Goal: Task Accomplishment & Management: Manage account settings

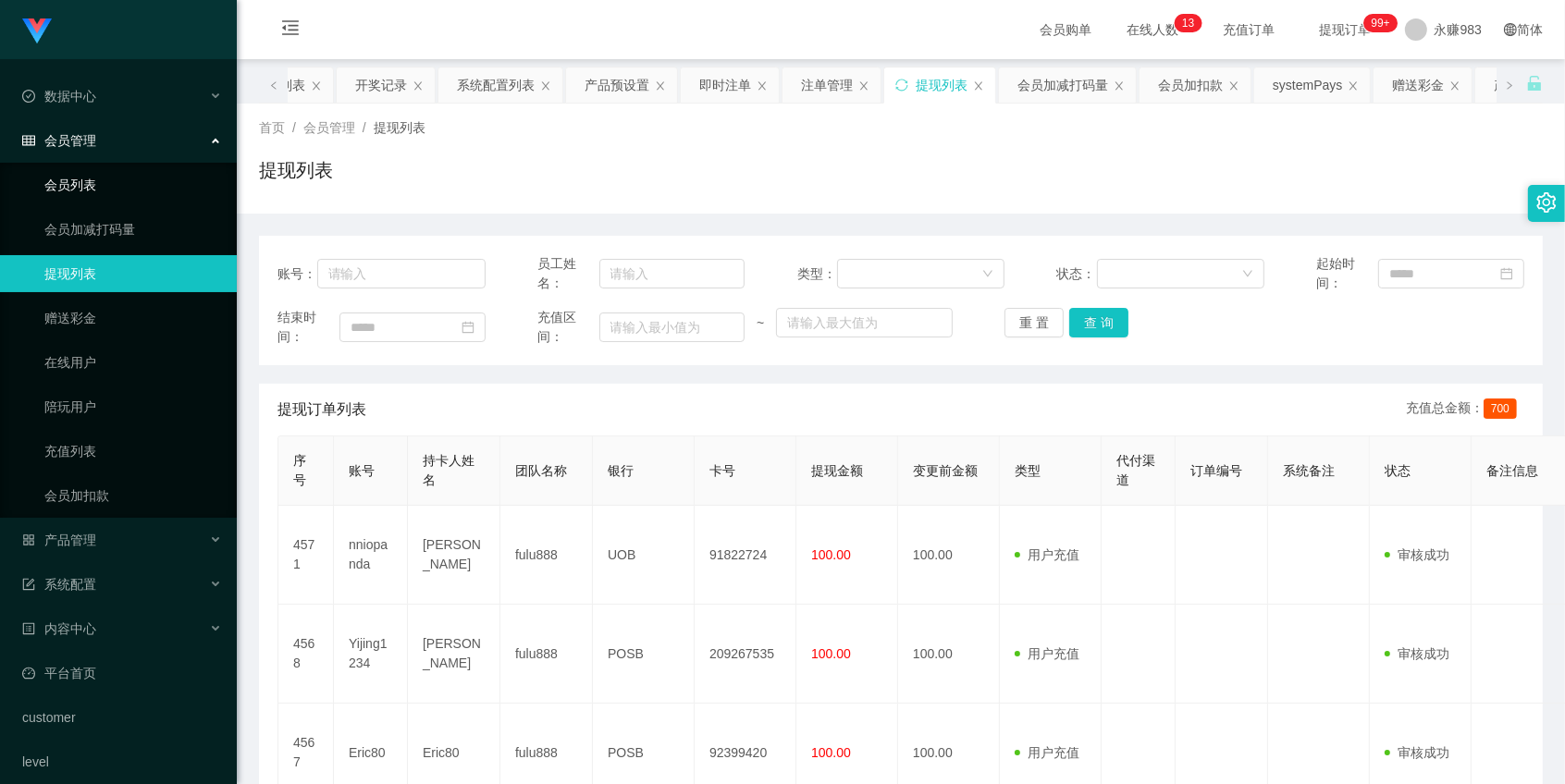
click at [79, 171] on link "会员列表" at bounding box center [133, 185] width 178 height 37
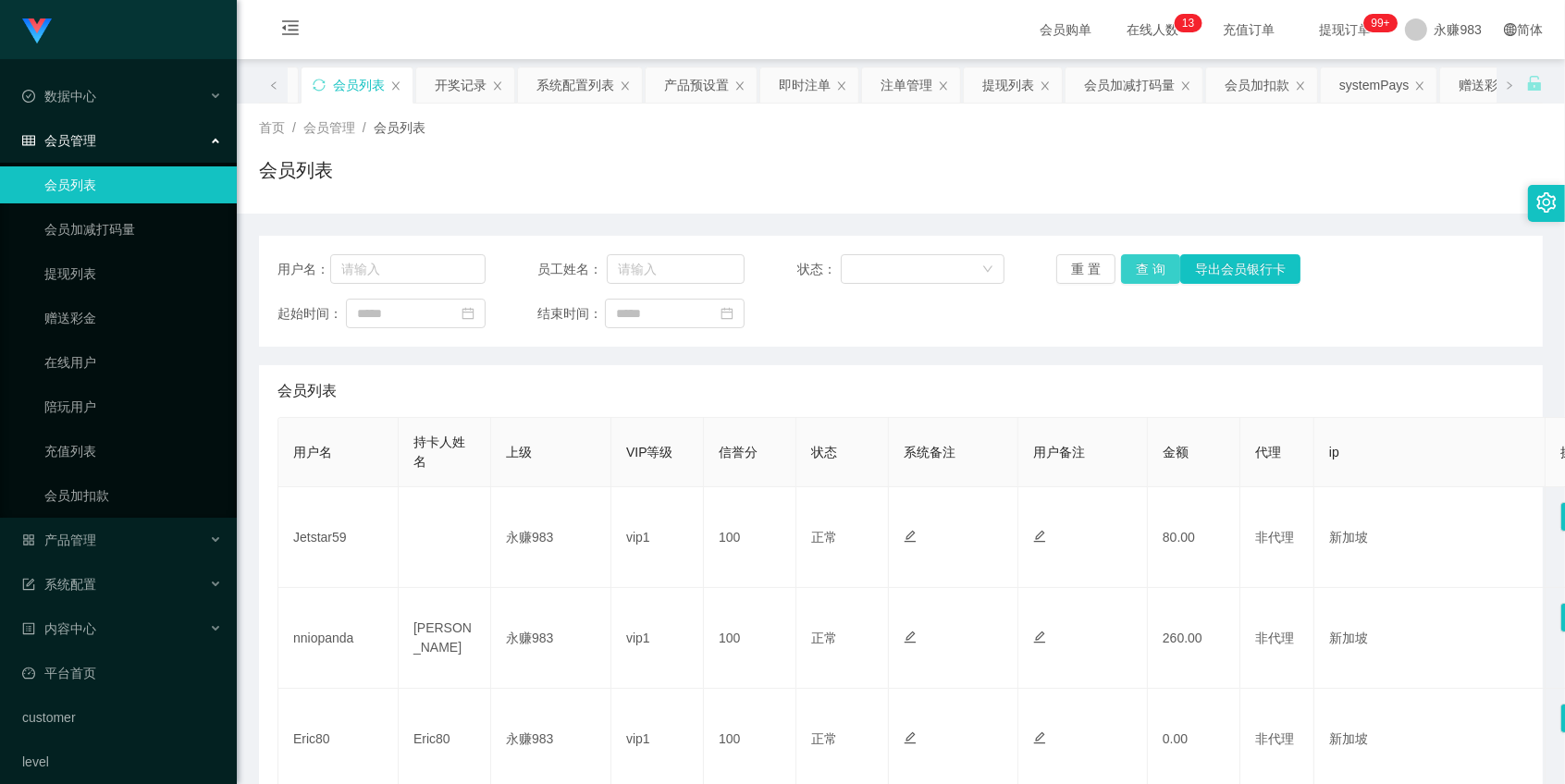
click at [1141, 272] on button "查 询" at bounding box center [1150, 269] width 59 height 30
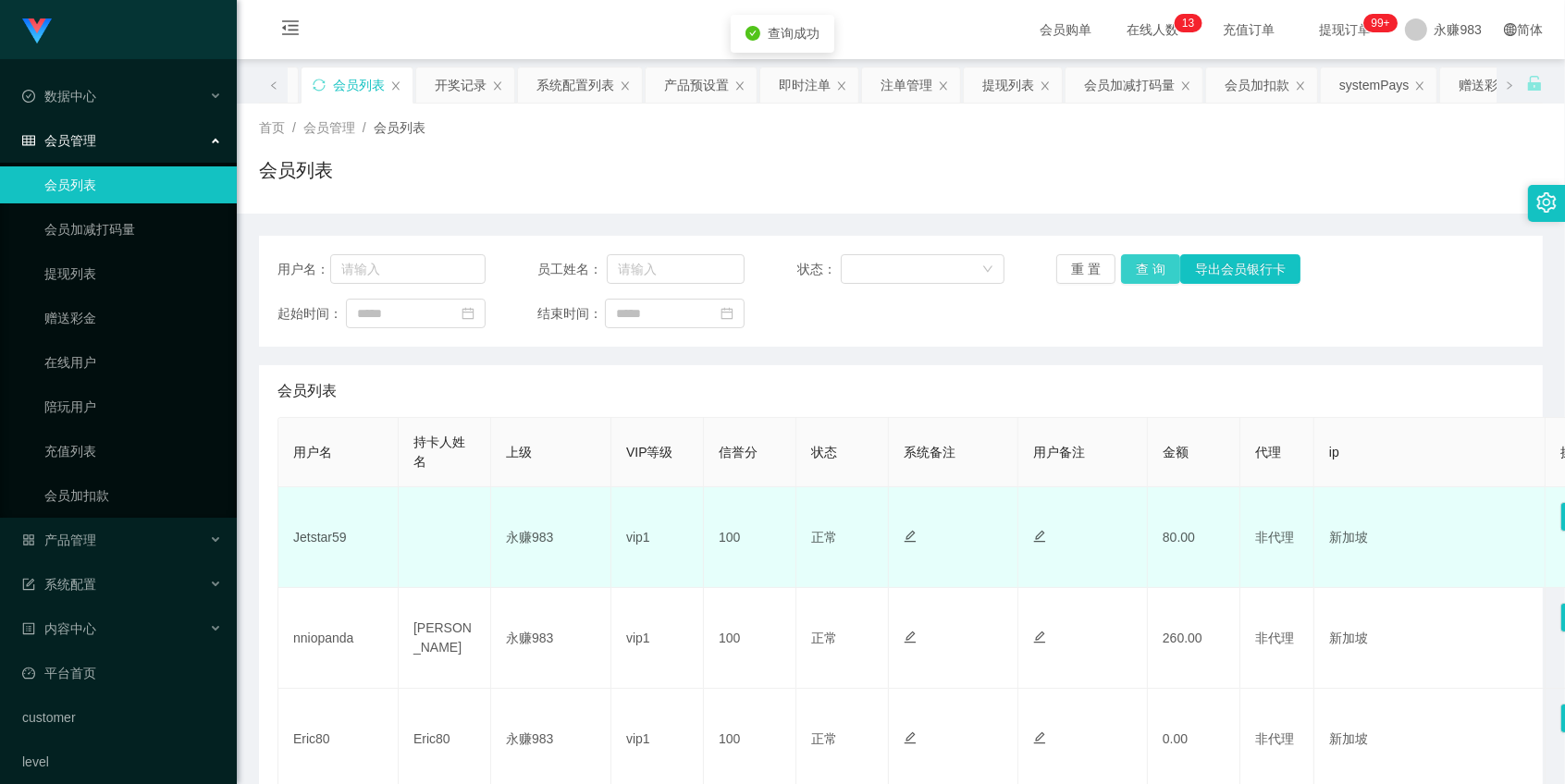
scroll to position [206, 0]
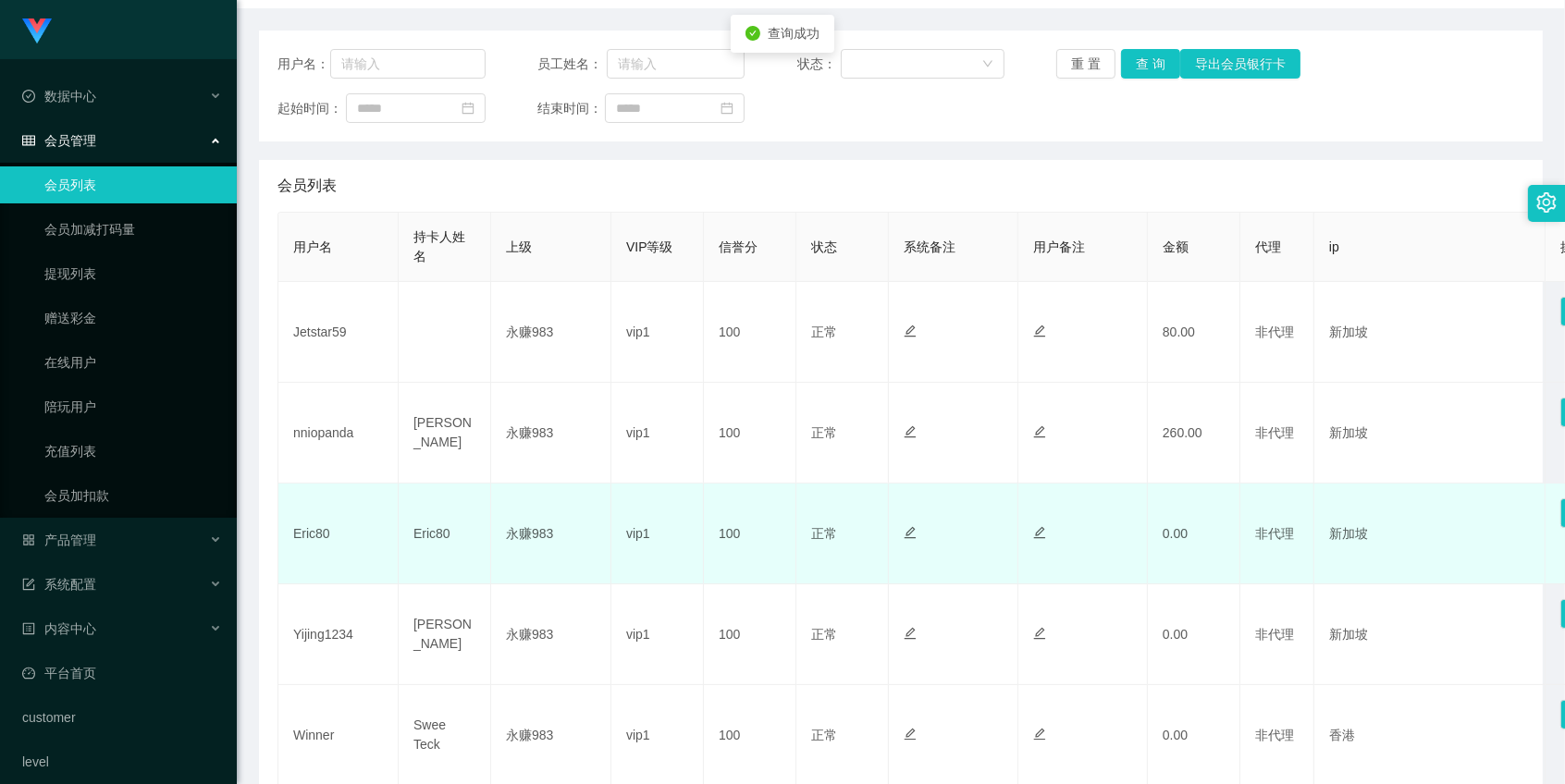
click at [403, 537] on td "Eric80" at bounding box center [444, 534] width 93 height 101
click at [423, 540] on td "Eric80" at bounding box center [444, 534] width 93 height 101
copy td "Eric80"
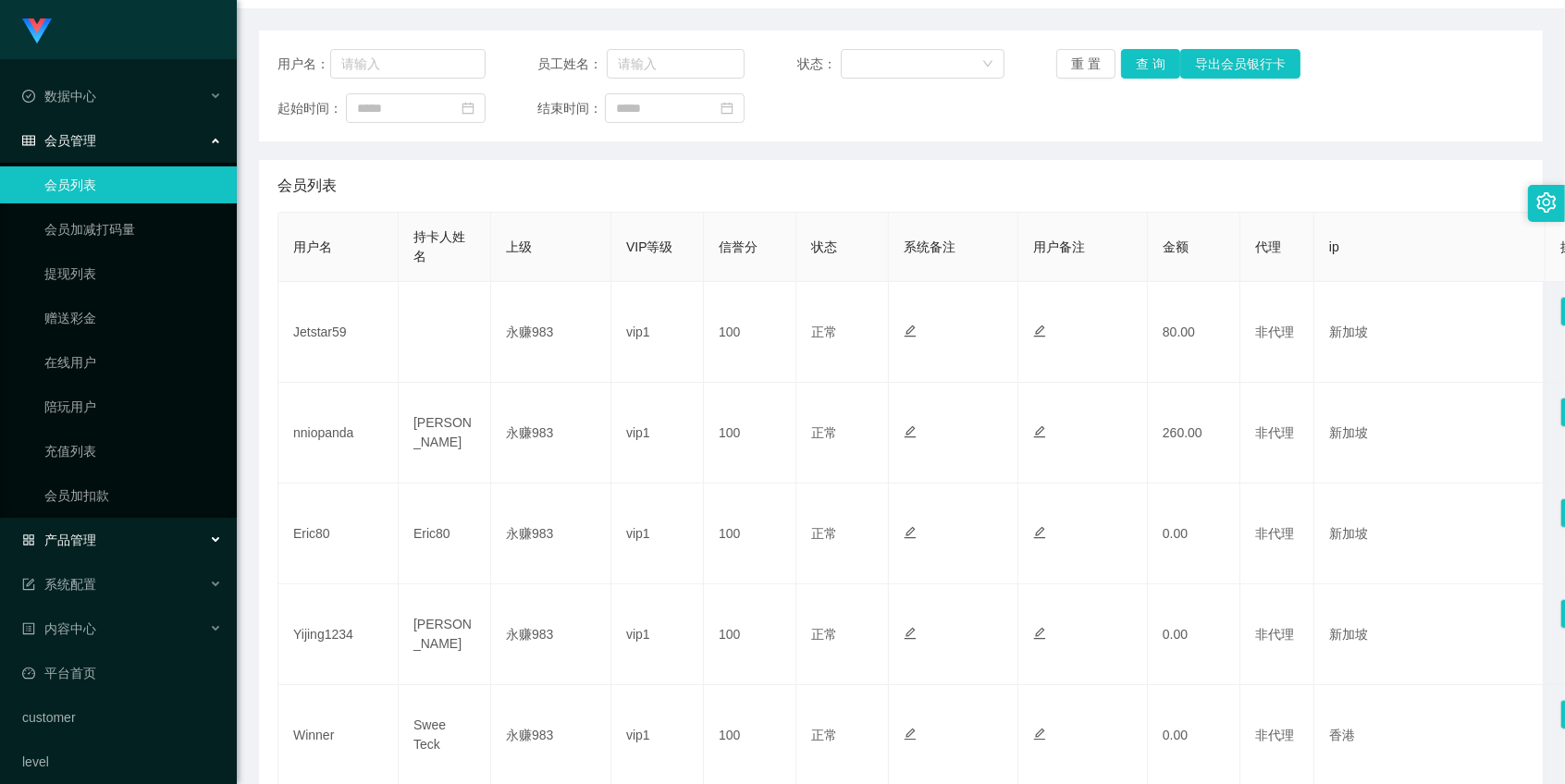
click at [85, 539] on span "产品管理" at bounding box center [59, 540] width 74 height 15
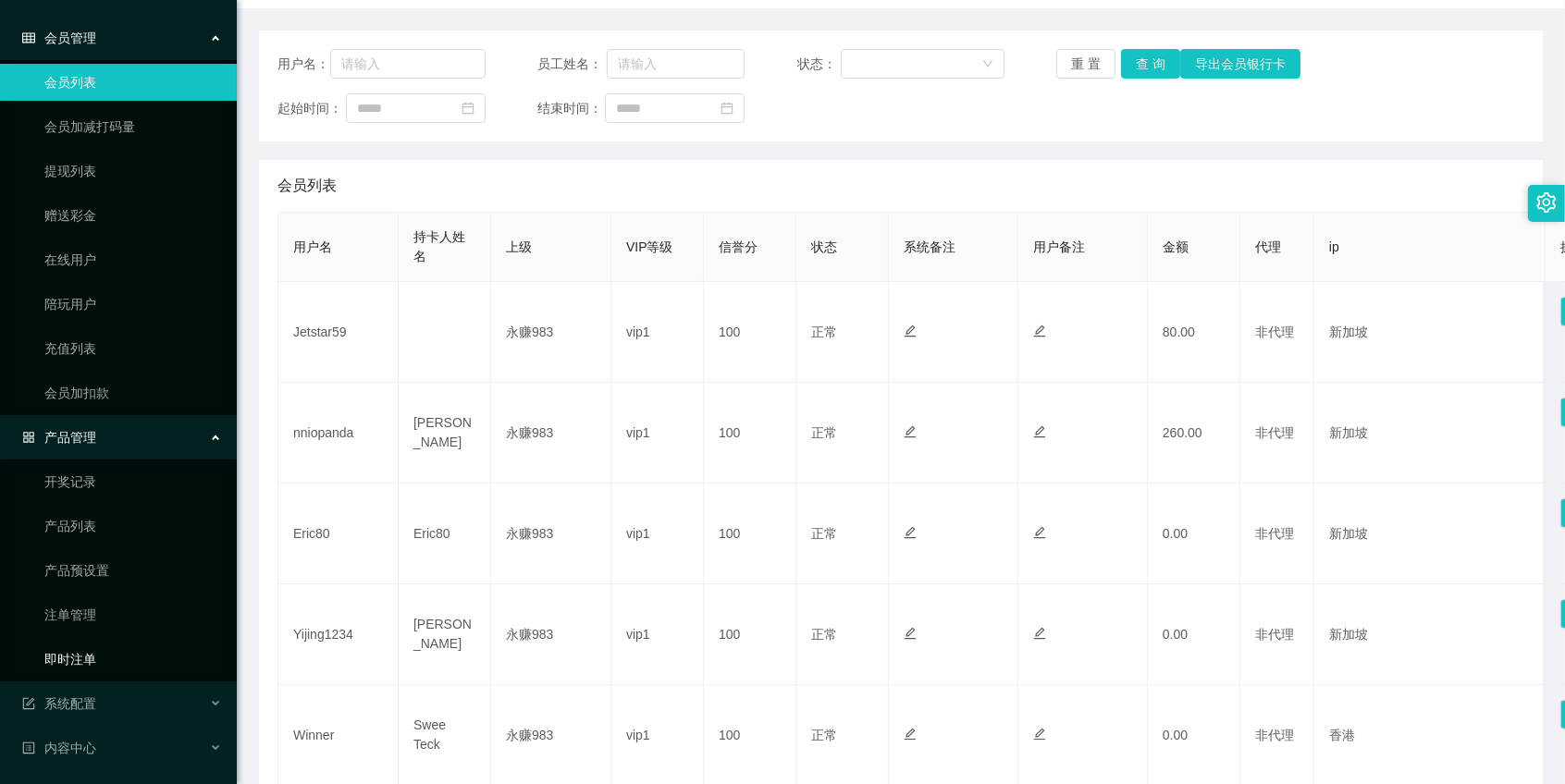
scroll to position [235, 0]
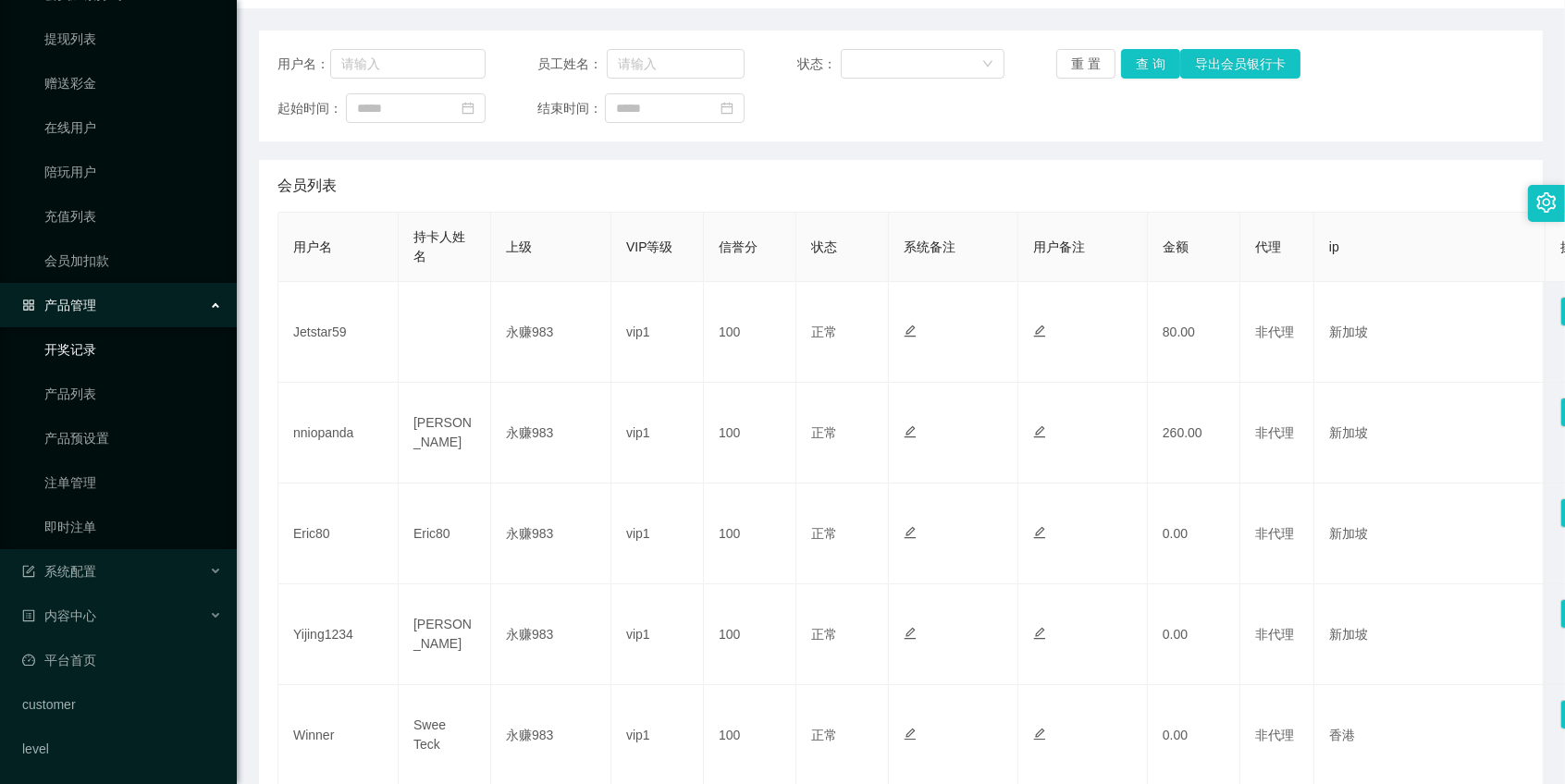
click at [66, 356] on link "开奖记录" at bounding box center [133, 349] width 178 height 37
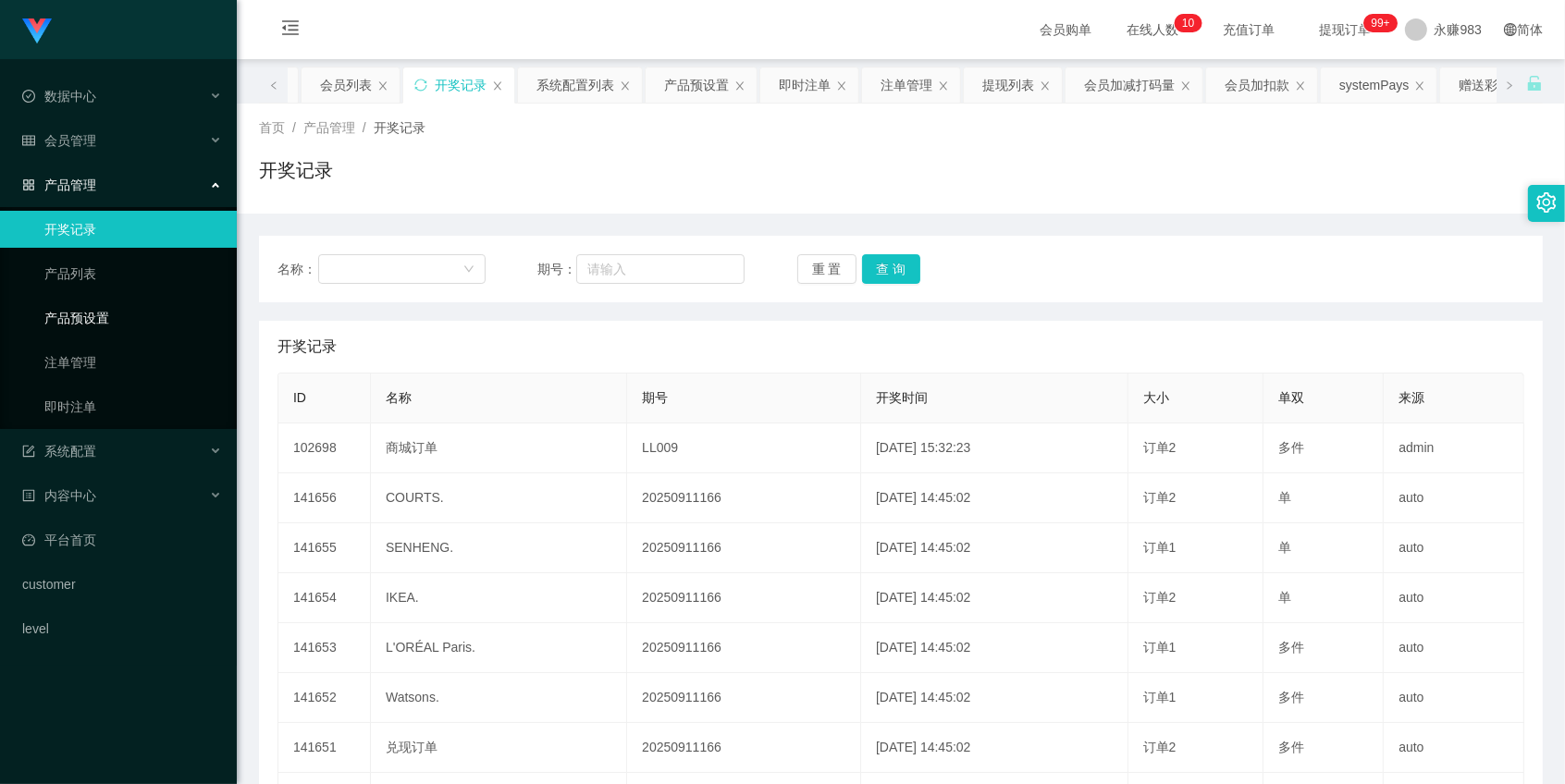
click at [67, 323] on link "产品预设置" at bounding box center [133, 319] width 178 height 37
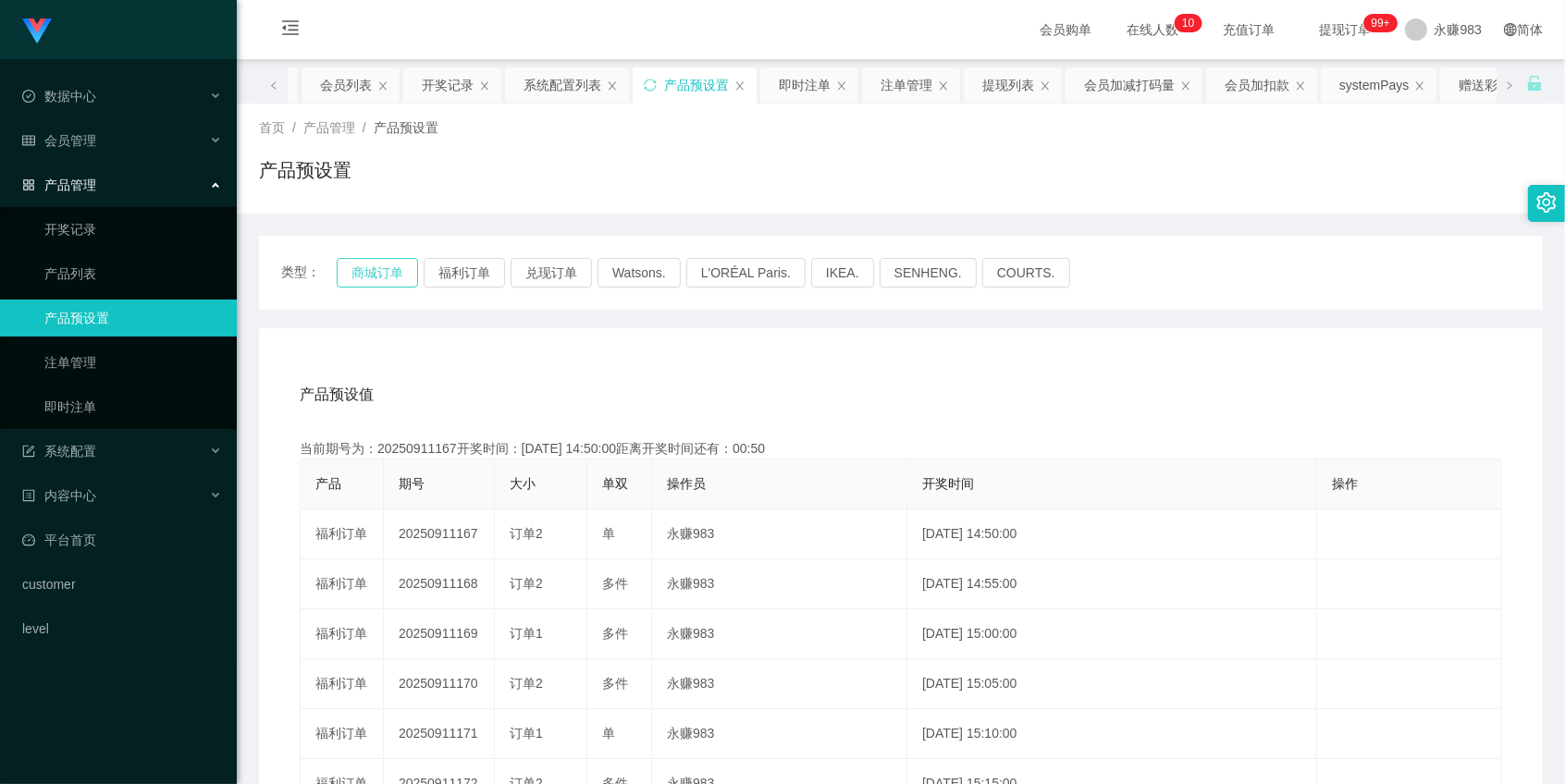
click at [382, 264] on button "商城订单" at bounding box center [377, 273] width 81 height 30
click at [569, 390] on div "产品预设值 添加期号" at bounding box center [901, 394] width 1202 height 51
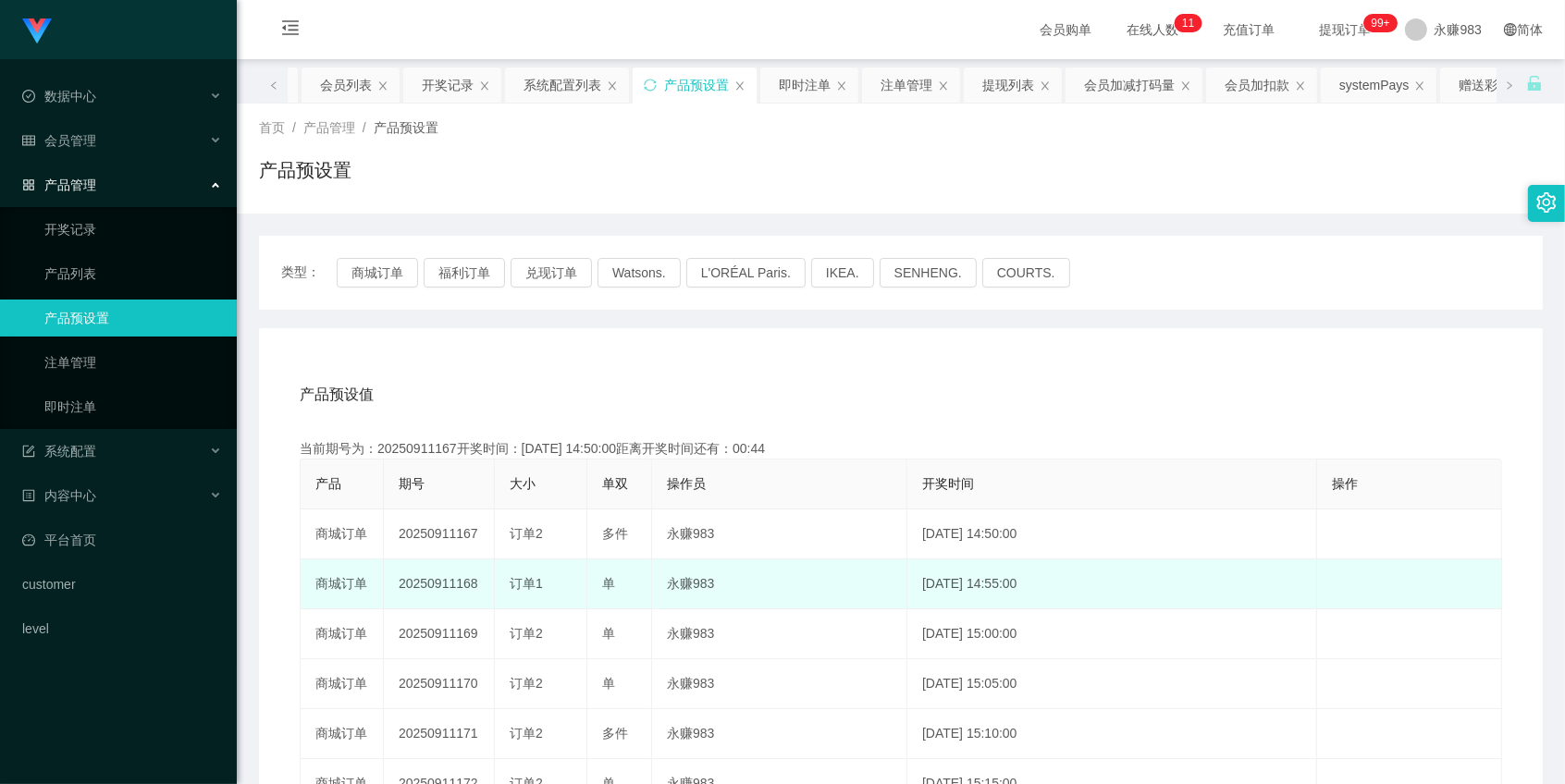
drag, startPoint x: 455, startPoint y: 583, endPoint x: 496, endPoint y: 587, distance: 41.2
click at [487, 592] on td "20250911168" at bounding box center [439, 584] width 111 height 50
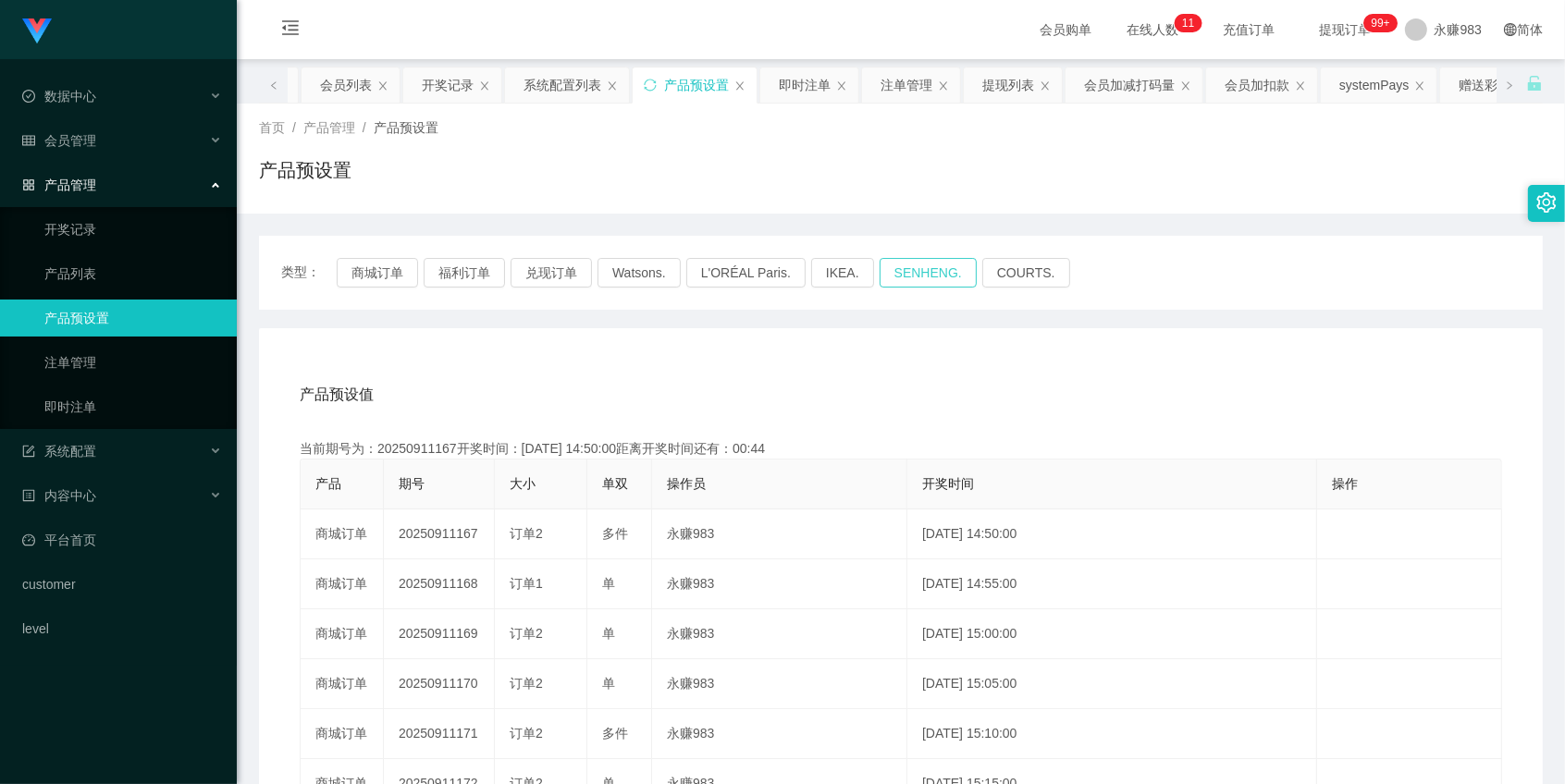
copy td "168"
click at [464, 272] on button "福利订单" at bounding box center [464, 273] width 81 height 30
click at [381, 259] on button "商城订单" at bounding box center [377, 273] width 81 height 30
click at [130, 130] on div "会员管理" at bounding box center [118, 141] width 237 height 37
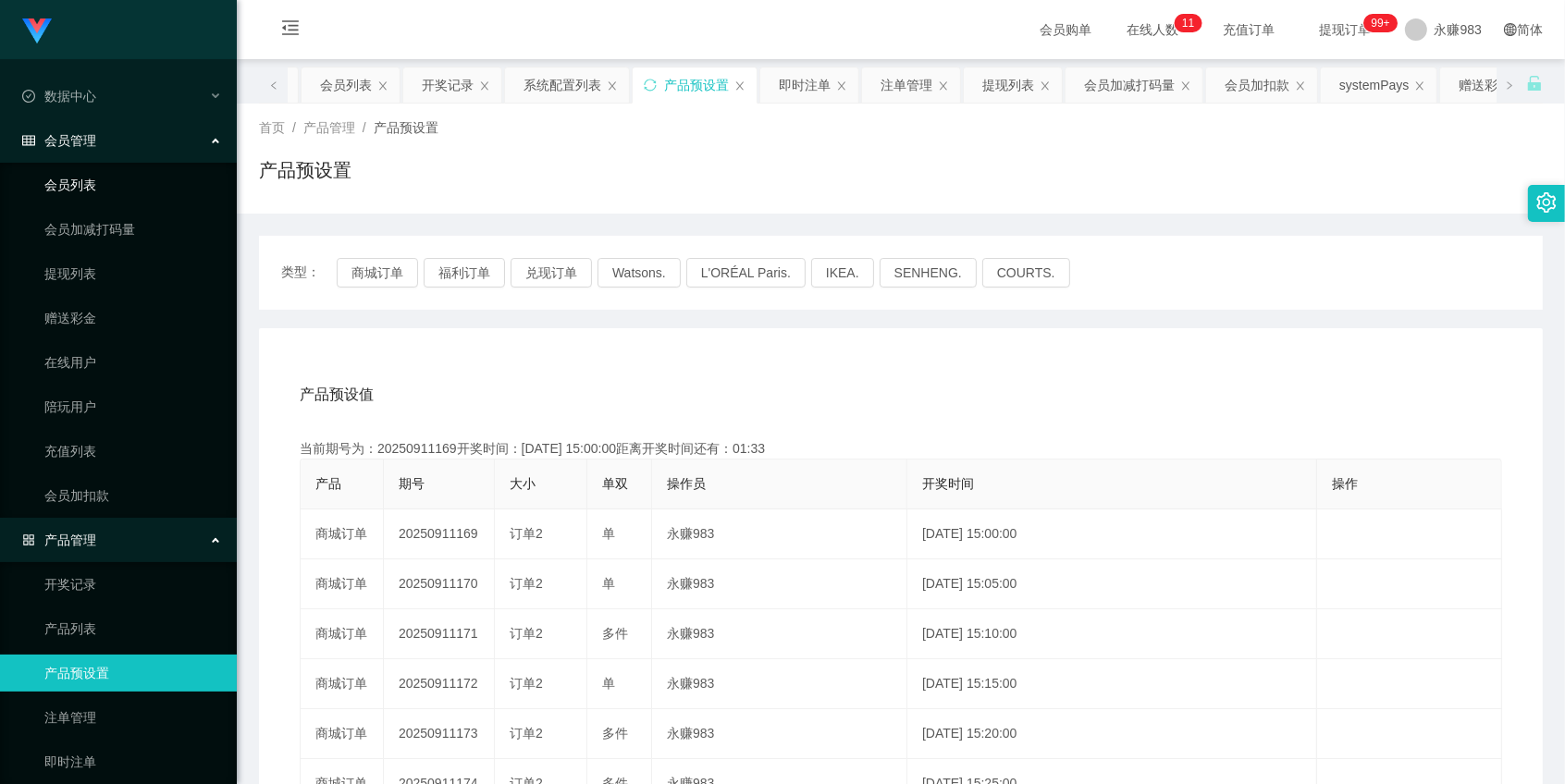
click at [130, 178] on link "会员列表" at bounding box center [133, 185] width 178 height 37
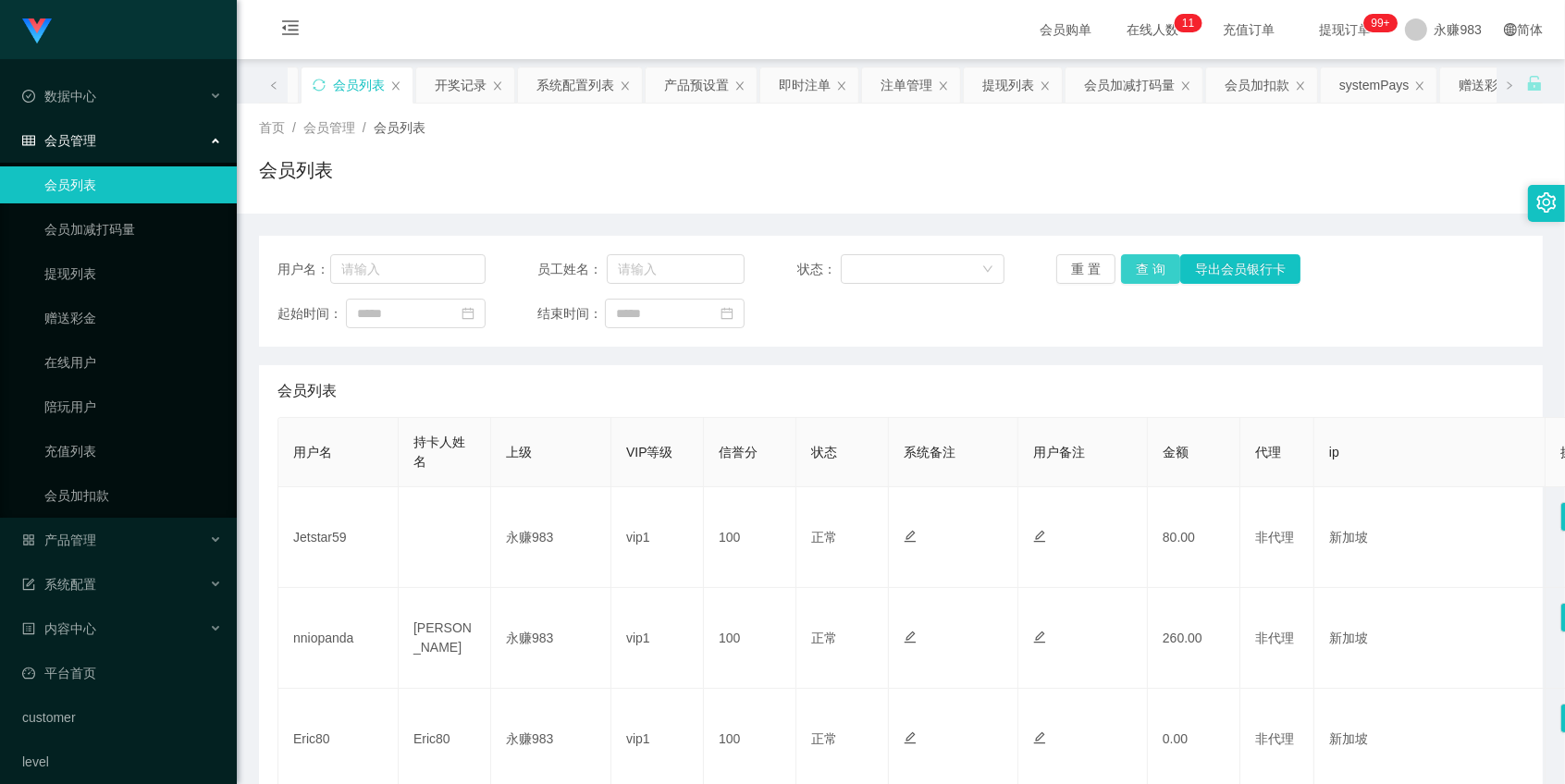
click at [1136, 271] on button "查 询" at bounding box center [1150, 269] width 59 height 30
click at [1141, 275] on button "查 询" at bounding box center [1150, 269] width 59 height 30
click at [1089, 269] on button "重 置" at bounding box center [1085, 269] width 59 height 30
click at [1148, 271] on button "查 询" at bounding box center [1150, 269] width 59 height 30
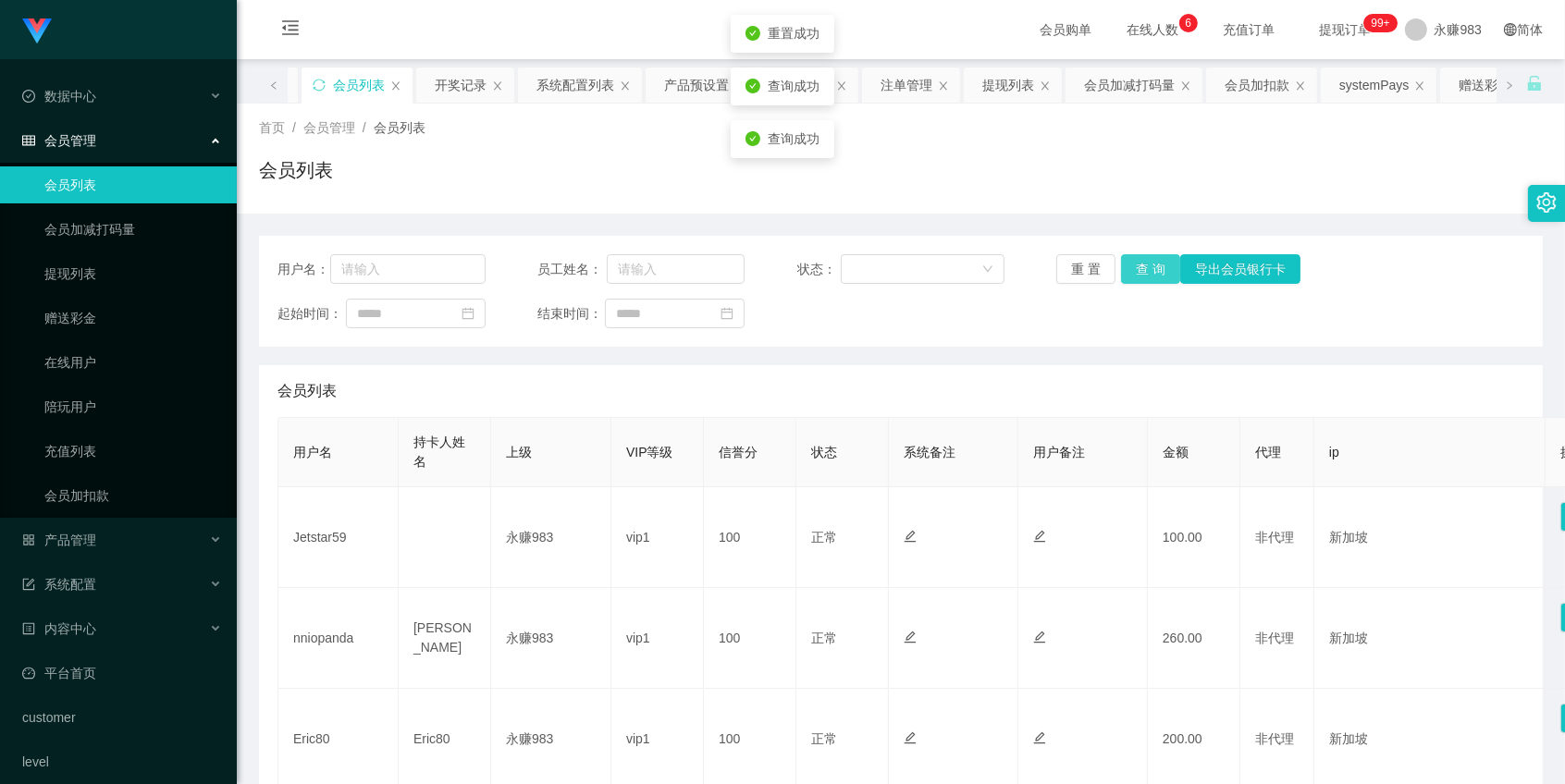
click at [1148, 271] on button "查 询" at bounding box center [1150, 269] width 59 height 30
click at [70, 282] on link "提现列表" at bounding box center [133, 274] width 178 height 37
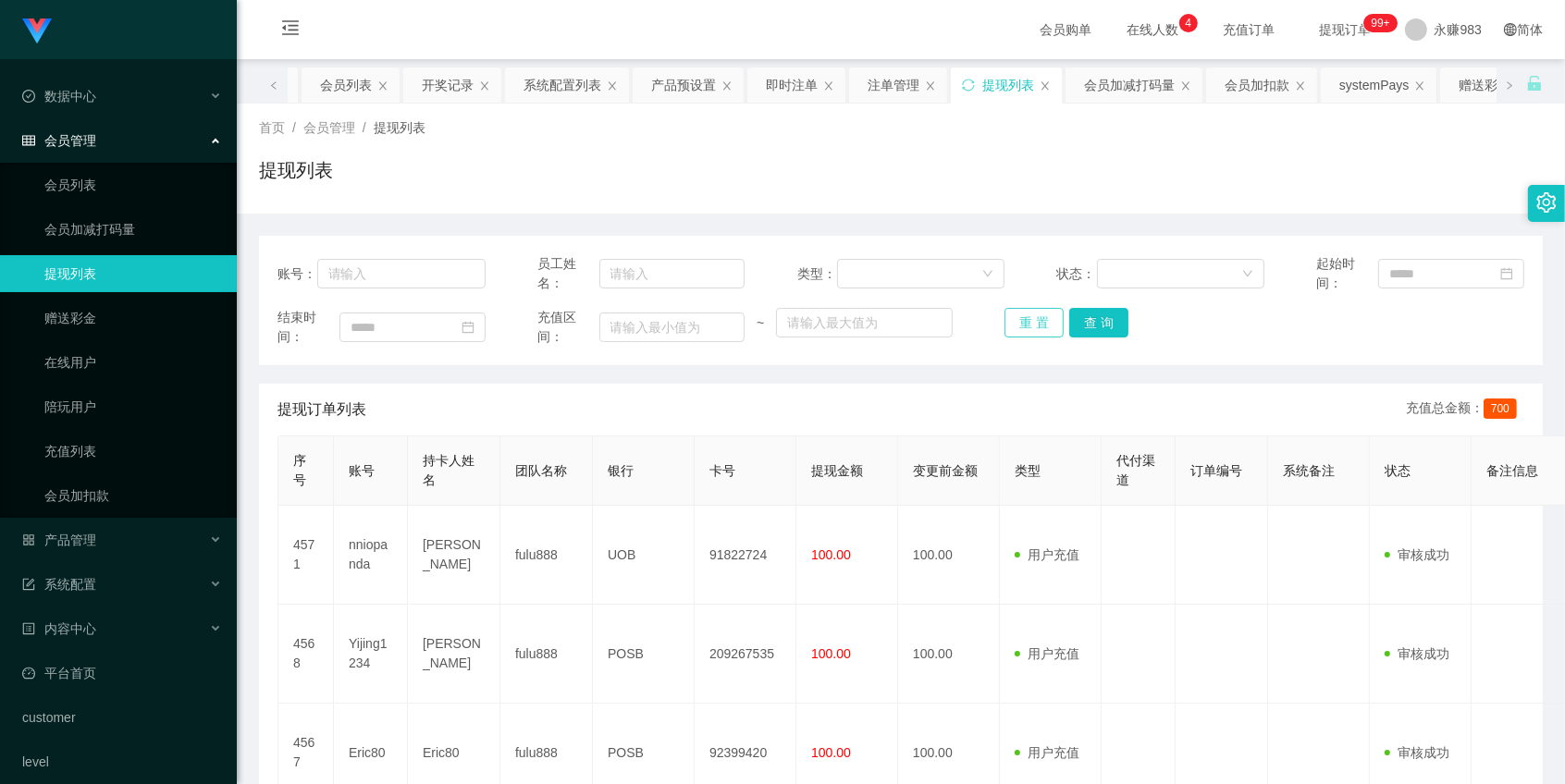
click at [1036, 330] on button "重 置" at bounding box center [1034, 322] width 59 height 30
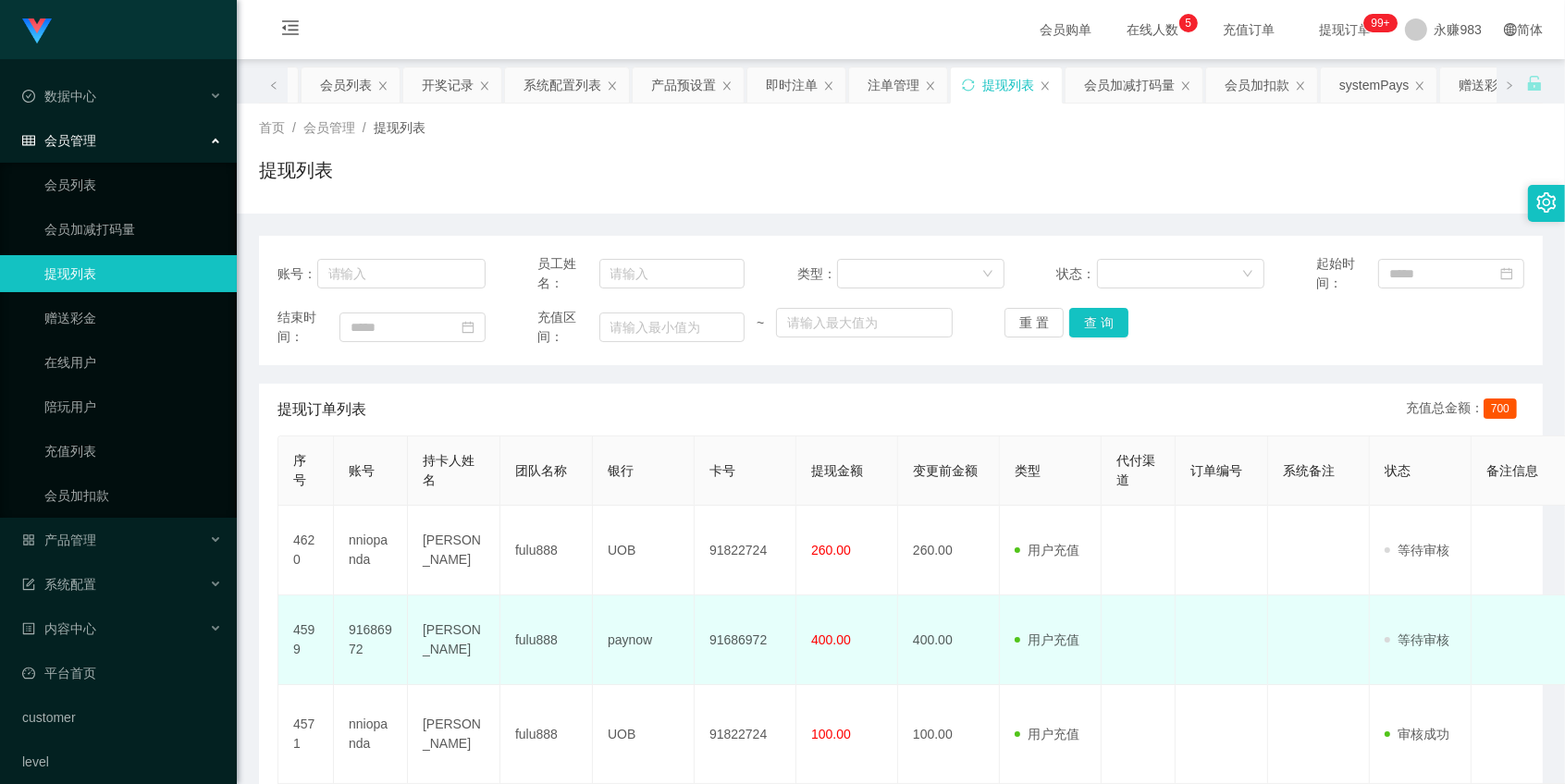
click at [368, 630] on td "91686972" at bounding box center [370, 640] width 74 height 90
click at [367, 630] on td "91686972" at bounding box center [370, 640] width 74 height 90
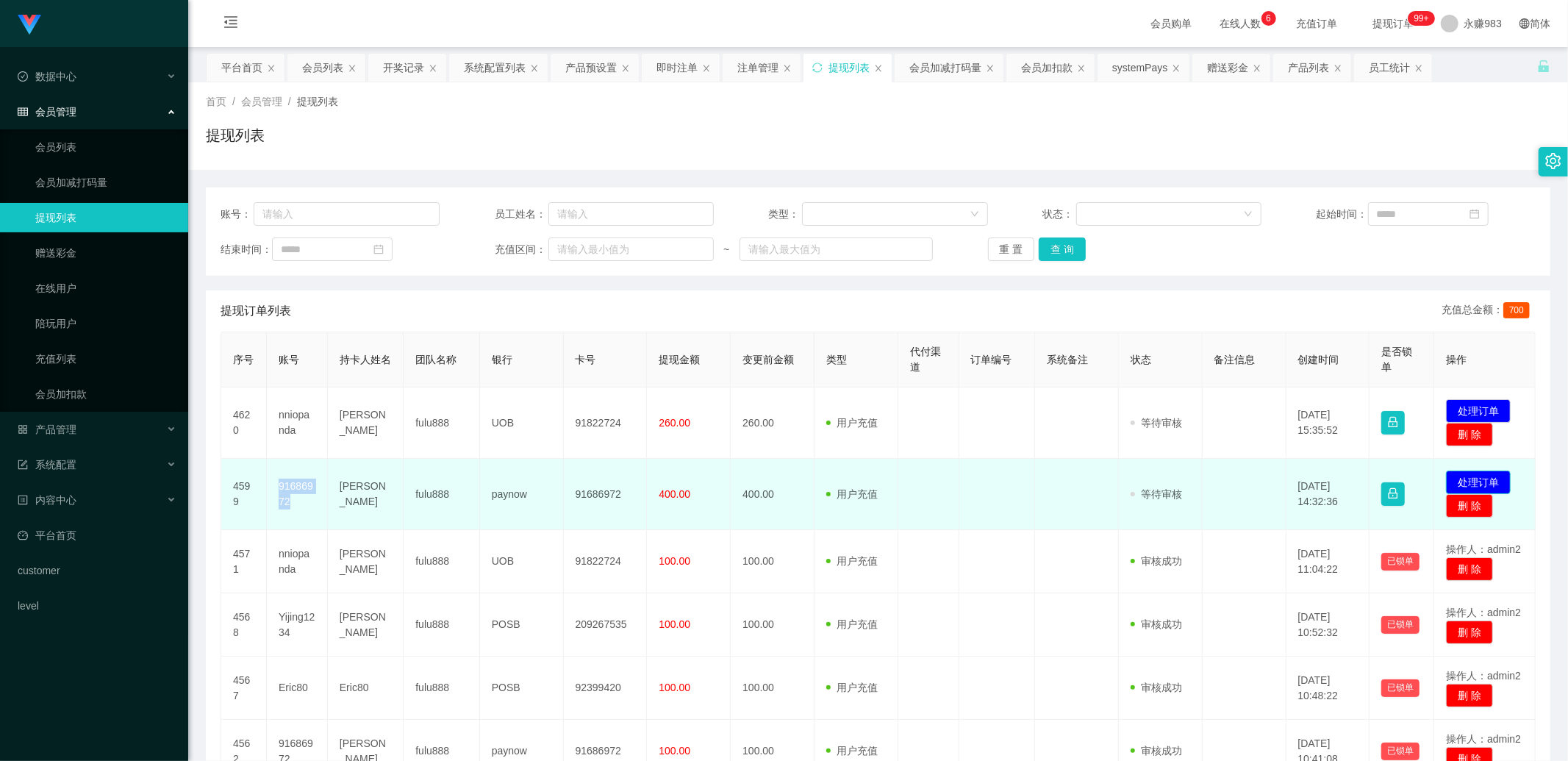
click at [1243, 479] on button "处理订单" at bounding box center [1478, 482] width 65 height 24
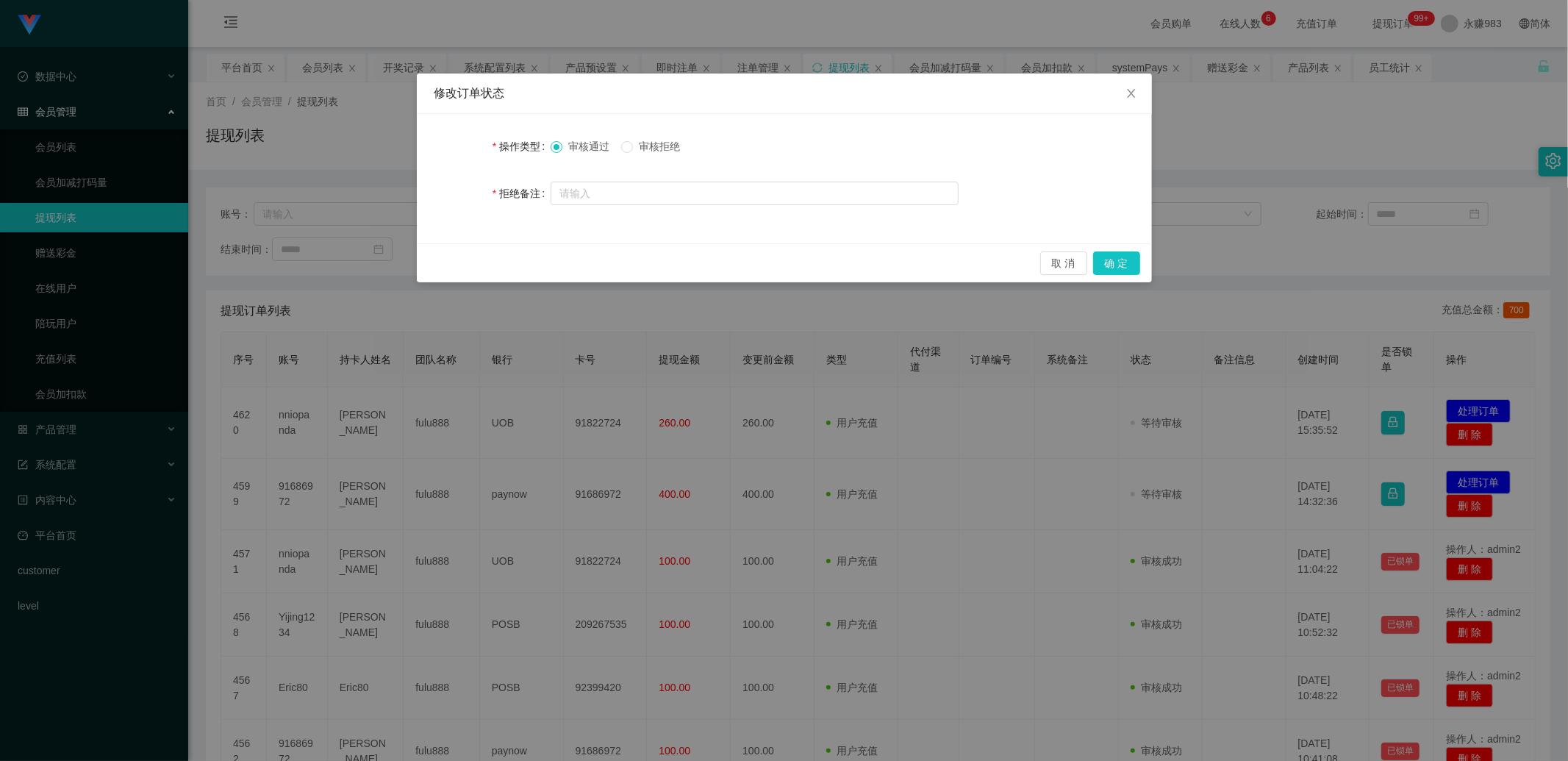
click at [667, 149] on span "审核拒绝" at bounding box center [659, 146] width 53 height 12
click at [1119, 257] on button "确 定" at bounding box center [1116, 263] width 47 height 24
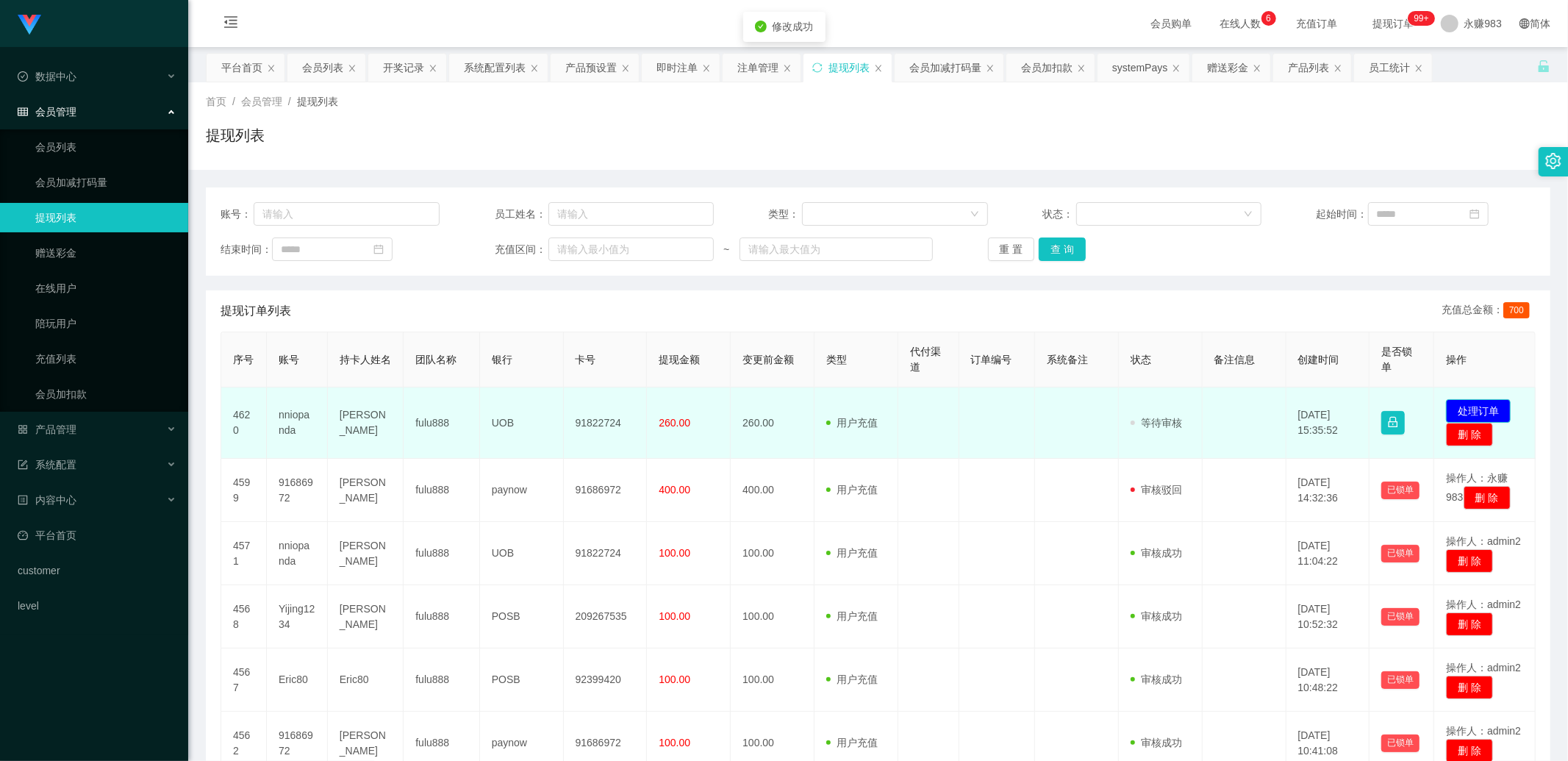
click at [1243, 409] on button "处理订单" at bounding box center [1478, 411] width 65 height 24
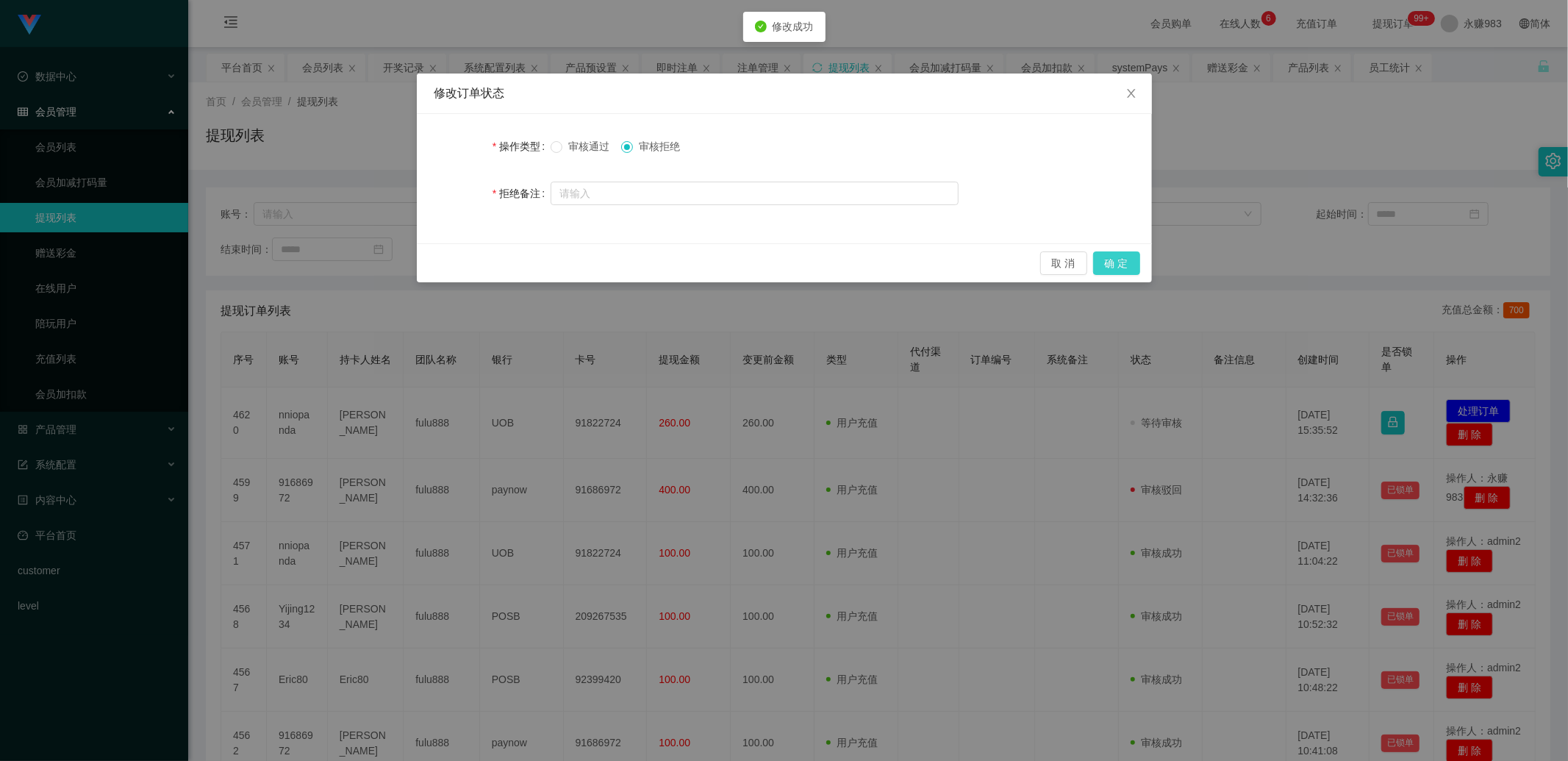
click at [1135, 260] on button "确 定" at bounding box center [1116, 263] width 47 height 24
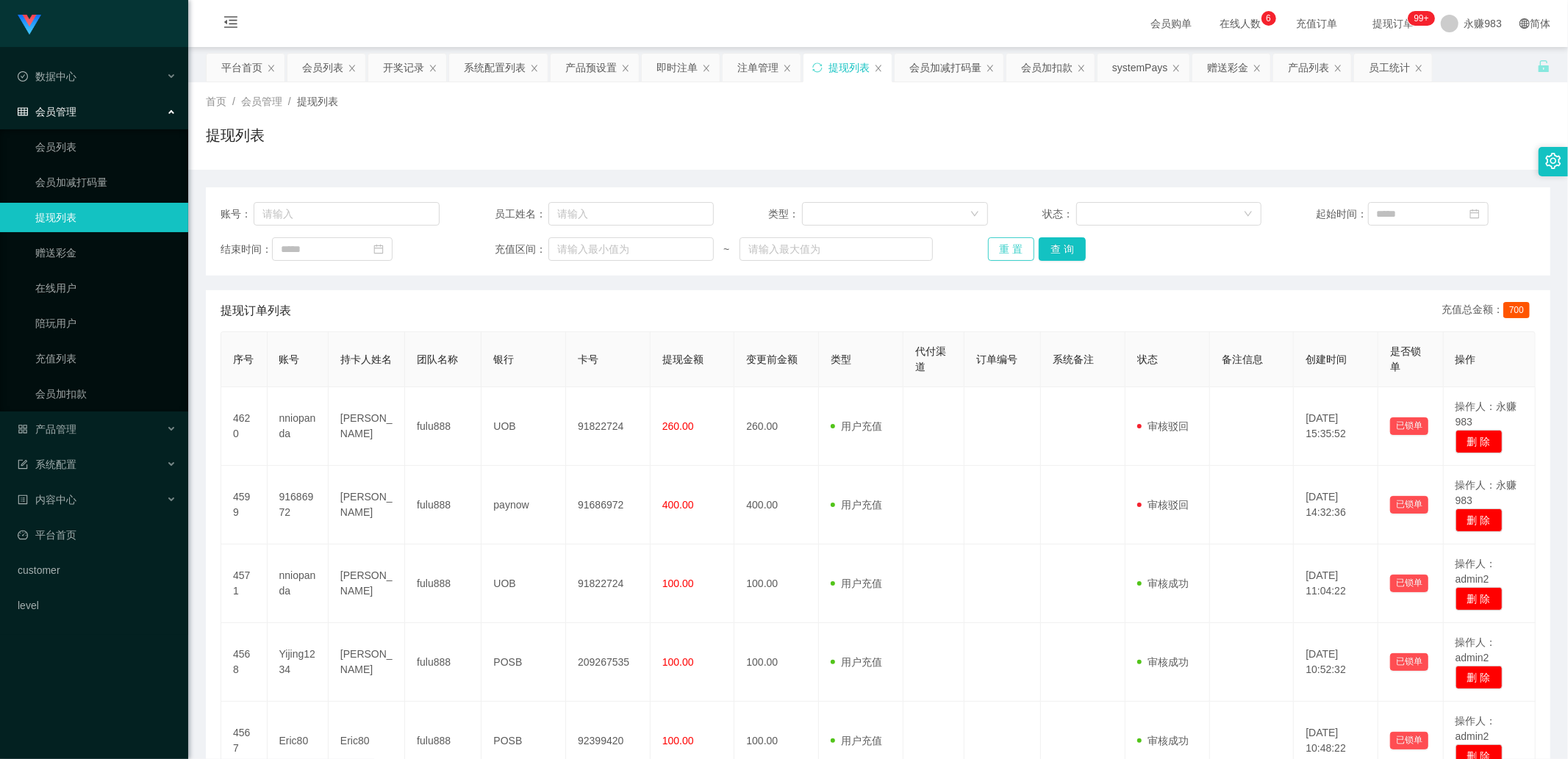
click at [1028, 258] on button "重 置" at bounding box center [1011, 250] width 47 height 24
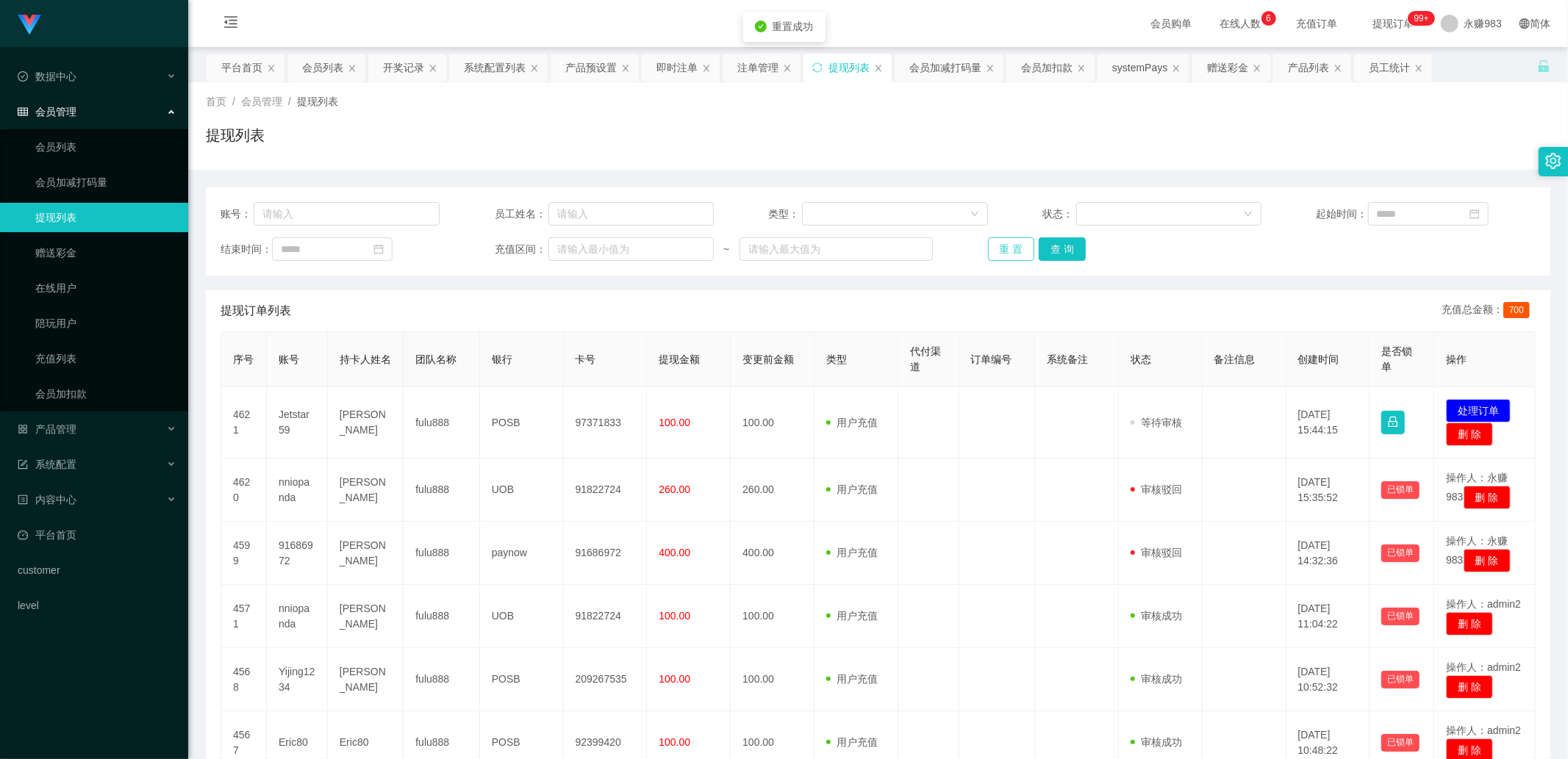
click at [990, 248] on button "重 置" at bounding box center [1011, 250] width 47 height 24
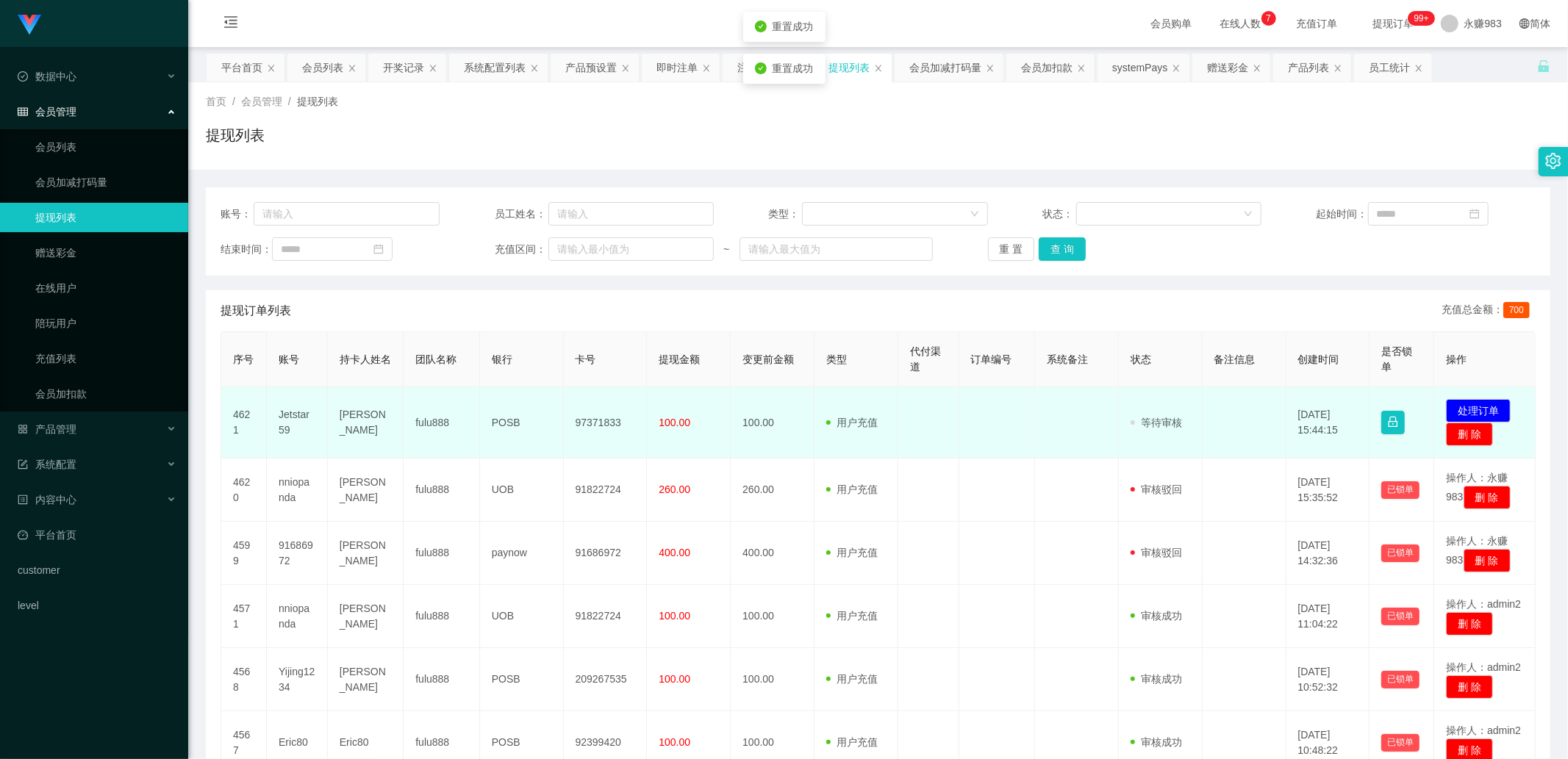
click at [369, 424] on td "[PERSON_NAME]" at bounding box center [366, 423] width 76 height 71
click at [364, 424] on td "[PERSON_NAME]" at bounding box center [366, 423] width 76 height 71
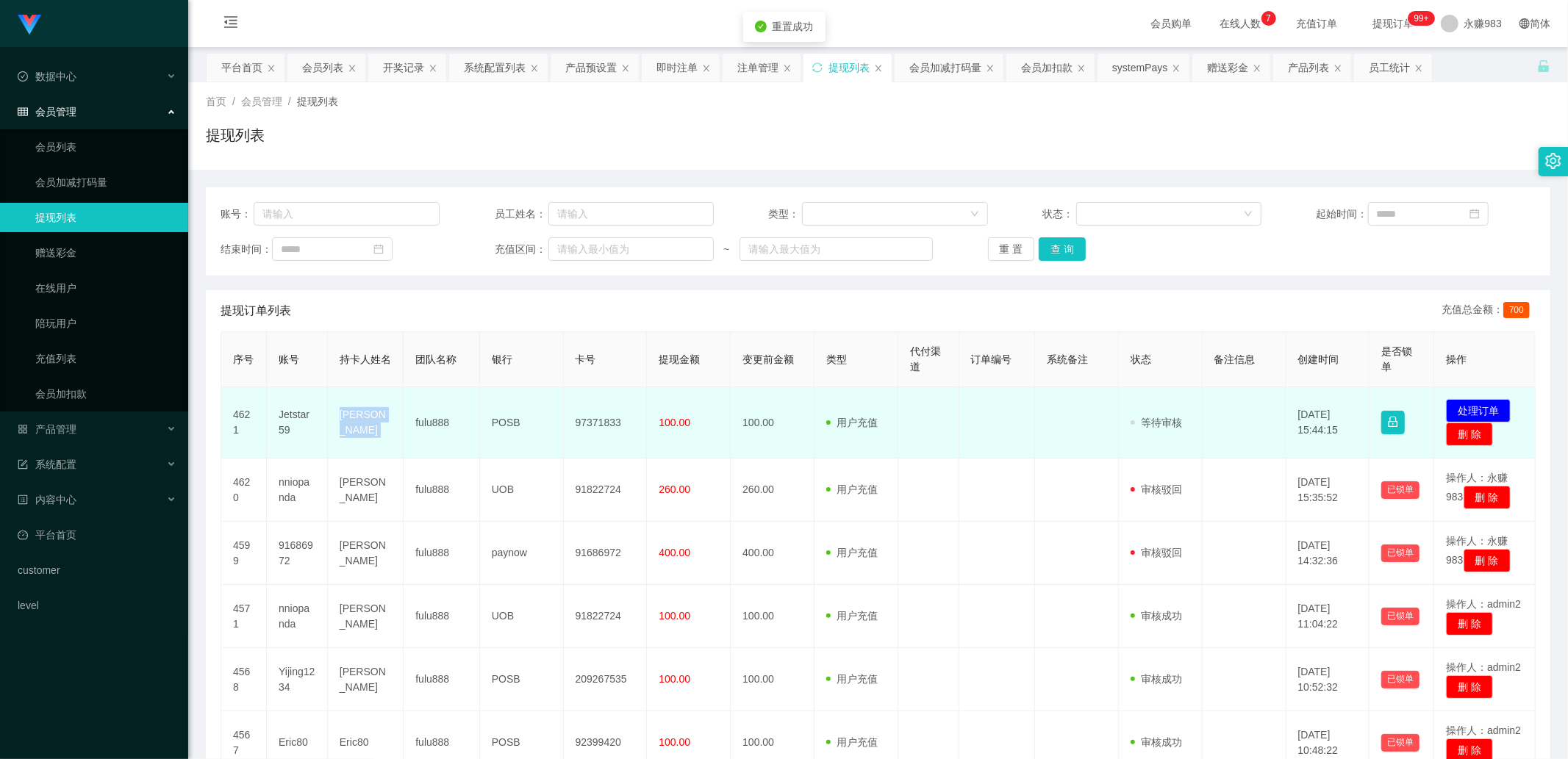
copy td "[PERSON_NAME]"
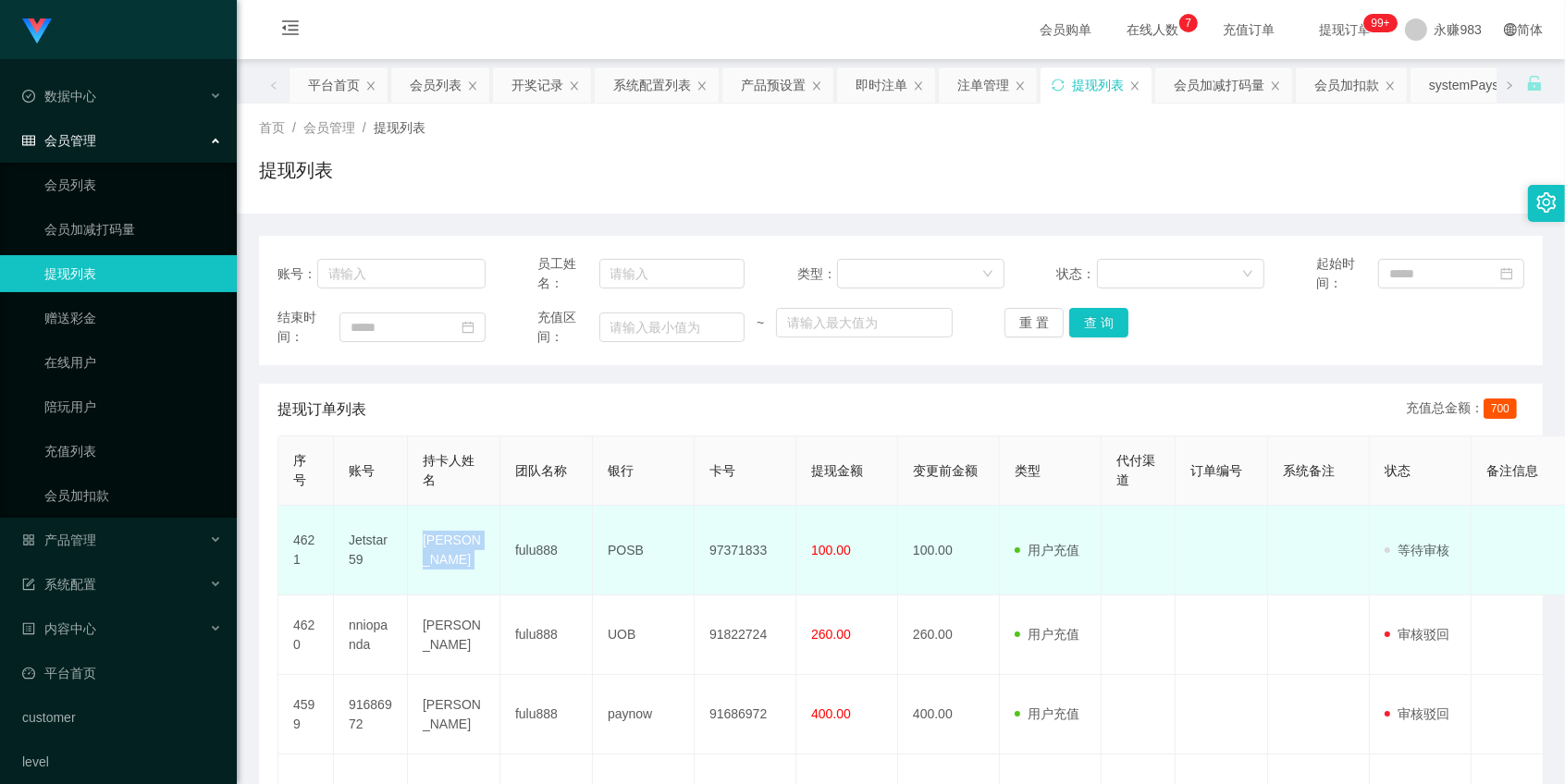
drag, startPoint x: 571, startPoint y: 537, endPoint x: 563, endPoint y: 541, distance: 8.9
click at [571, 537] on td "fulu888" at bounding box center [546, 550] width 93 height 90
click at [621, 549] on td "POSB" at bounding box center [643, 550] width 102 height 90
drag, startPoint x: 621, startPoint y: 549, endPoint x: 590, endPoint y: 549, distance: 31.0
click at [621, 549] on td "POSB" at bounding box center [643, 550] width 102 height 90
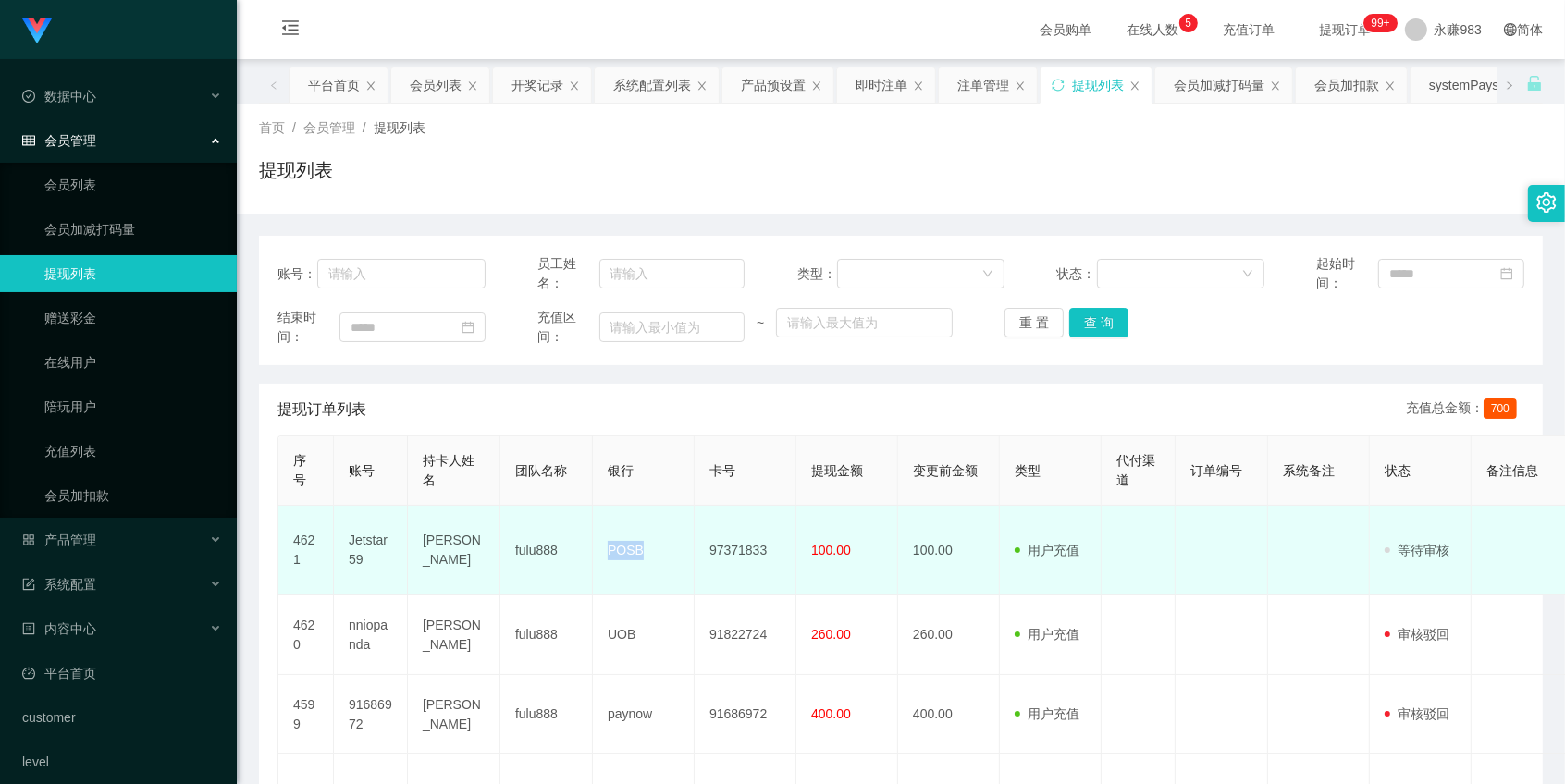
copy td "POSB"
click at [731, 558] on td "97371833" at bounding box center [745, 550] width 102 height 90
click at [729, 552] on td "97371833" at bounding box center [745, 550] width 102 height 90
click at [752, 546] on td "97371833" at bounding box center [745, 550] width 102 height 90
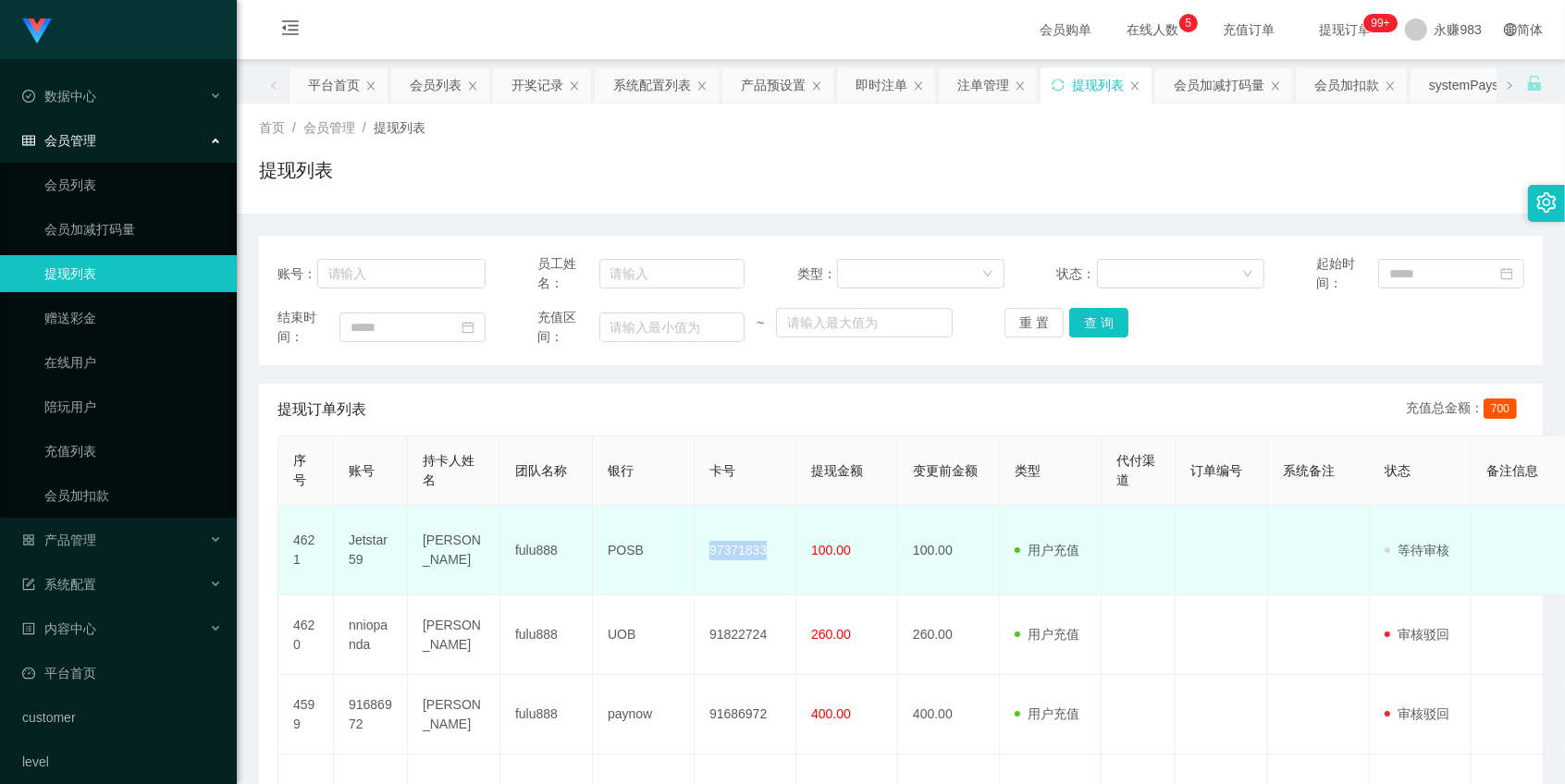
click at [752, 546] on td "97371833" at bounding box center [745, 550] width 102 height 90
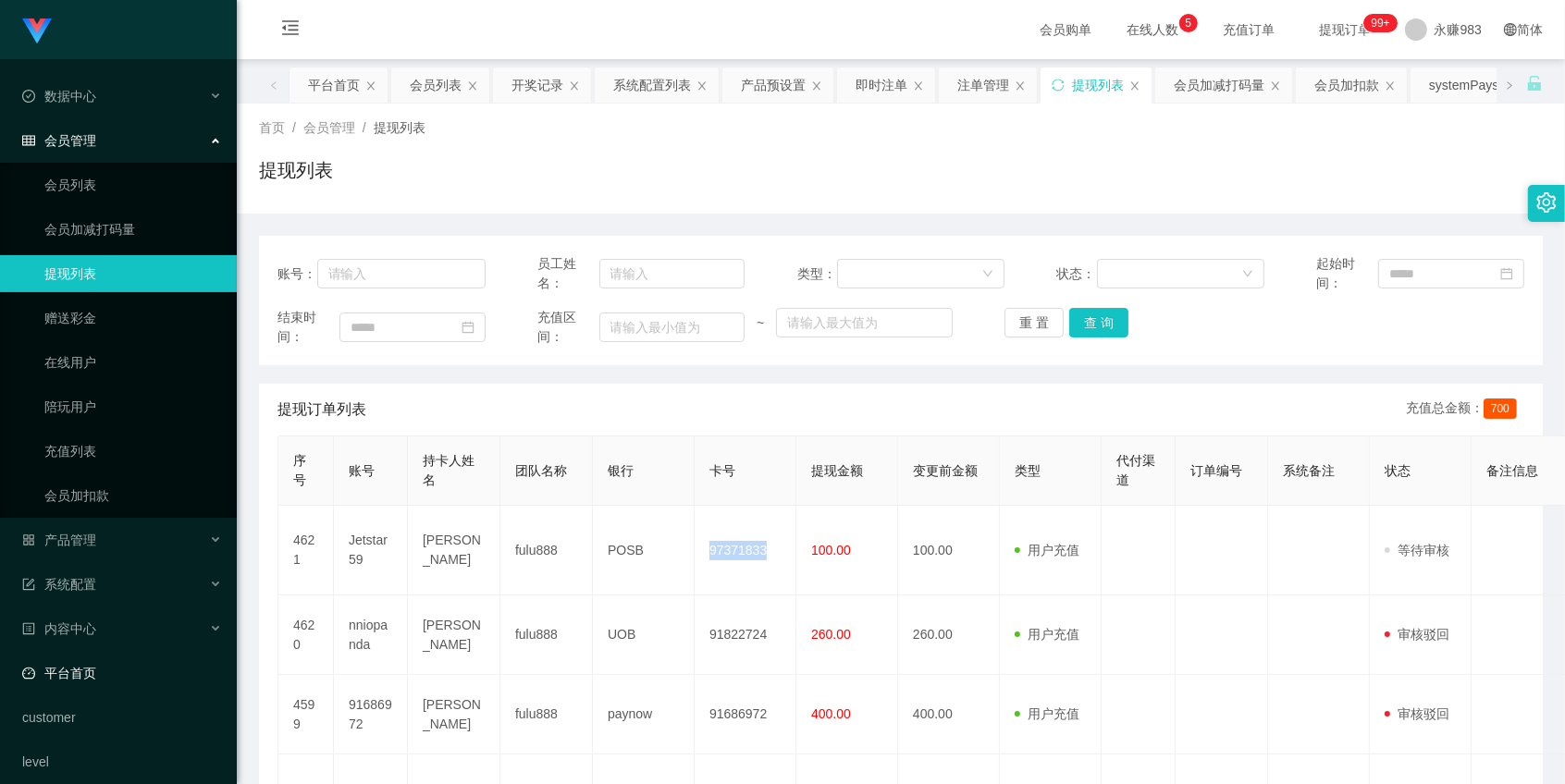
copy td "97371833"
click at [1012, 321] on button "重 置" at bounding box center [1034, 322] width 59 height 30
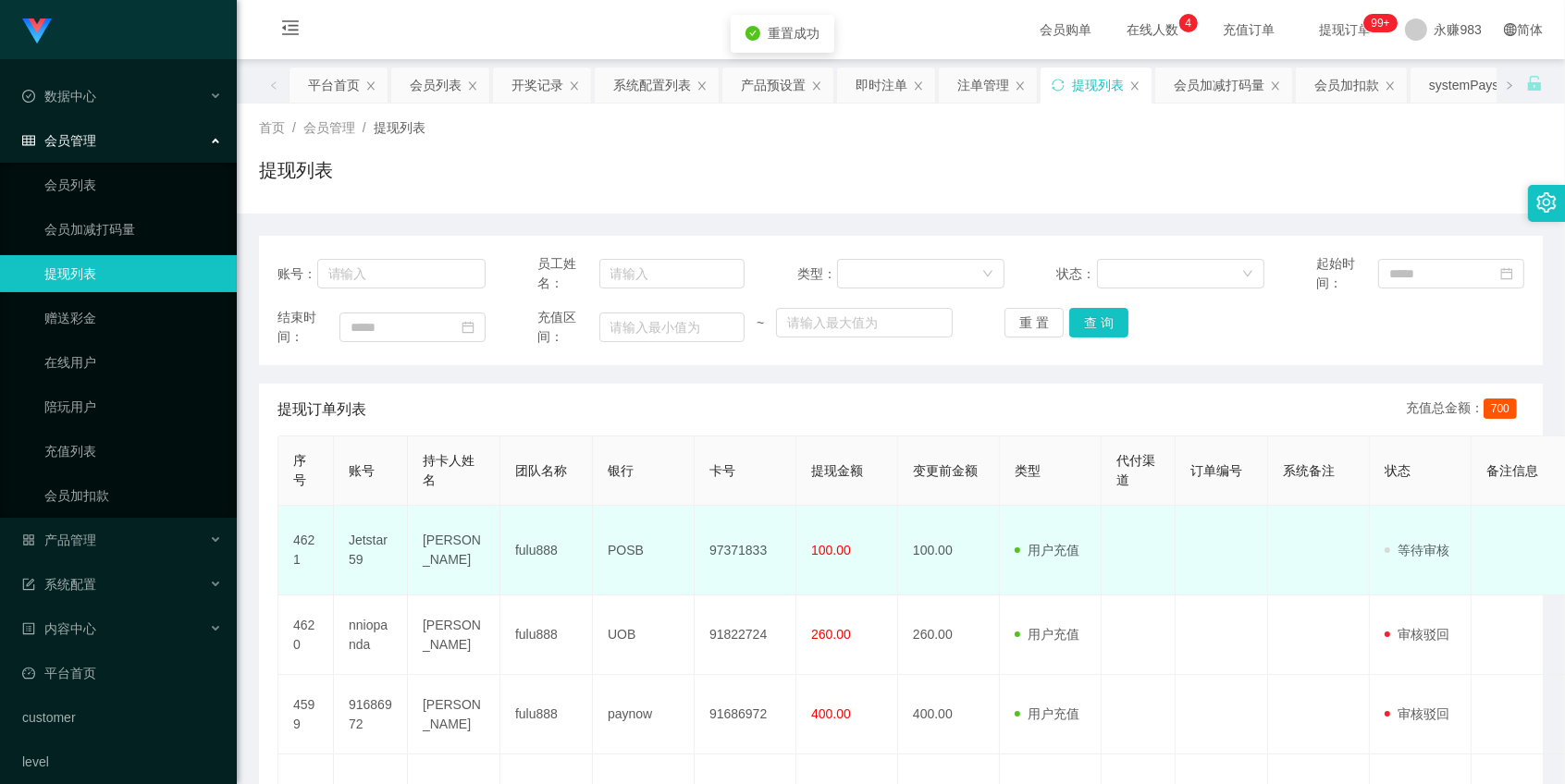
click at [373, 540] on td "Jetstar59" at bounding box center [370, 550] width 74 height 90
copy td "Jetstar59"
